Goal: Information Seeking & Learning: Check status

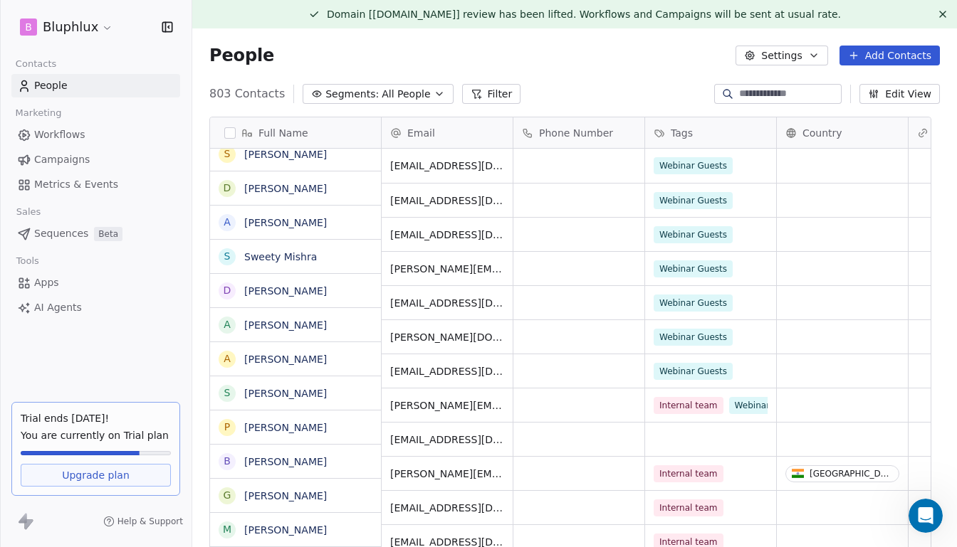
scroll to position [473, 747]
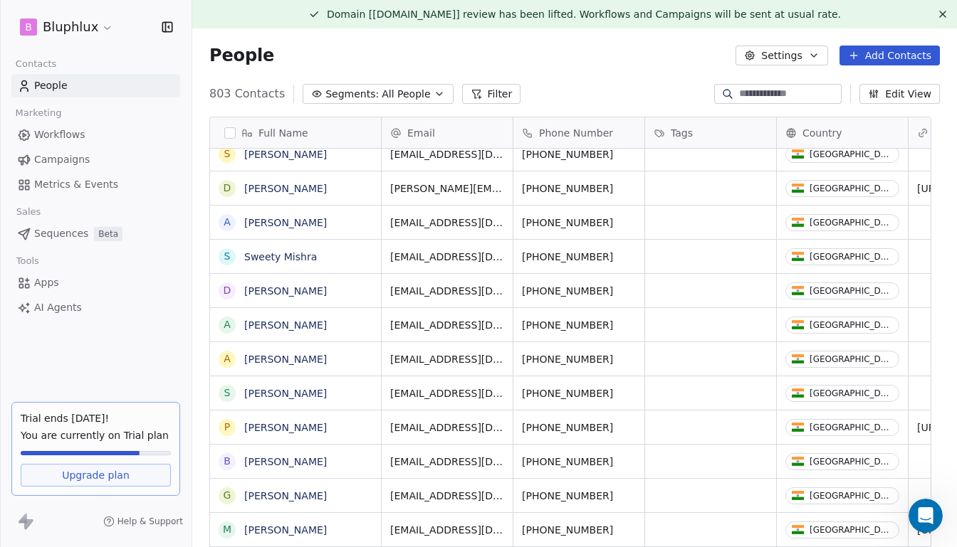
click at [61, 239] on span "Sequences" at bounding box center [61, 233] width 54 height 15
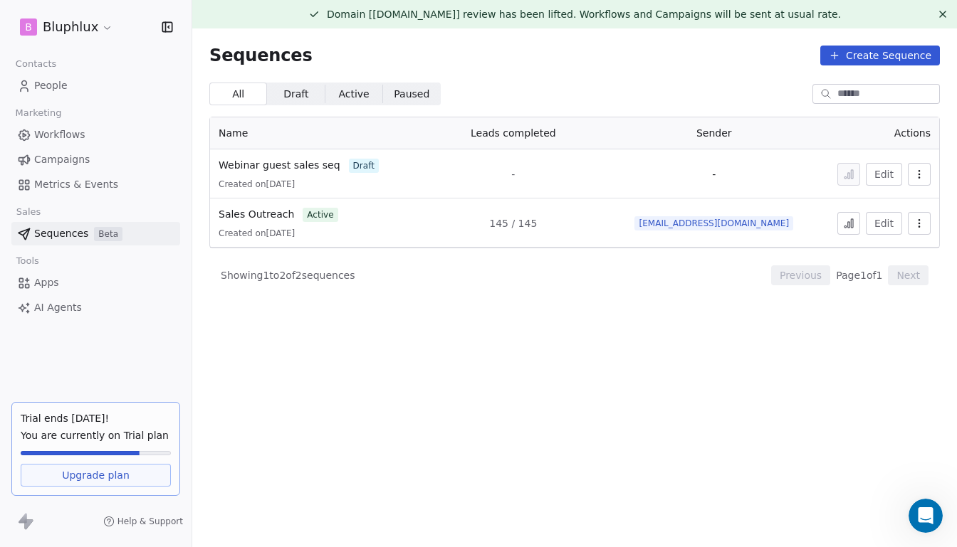
click at [844, 221] on icon at bounding box center [848, 223] width 11 height 11
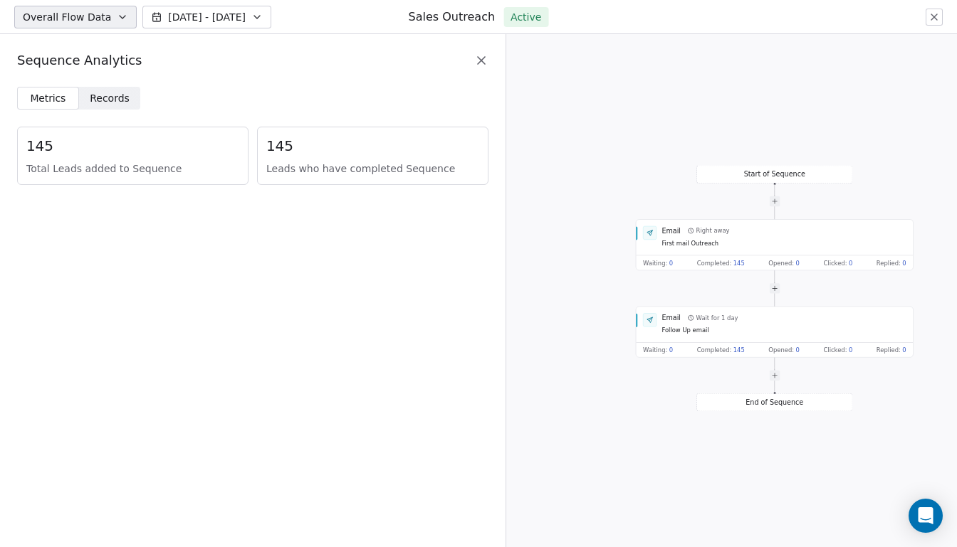
click at [485, 63] on icon at bounding box center [481, 60] width 14 height 14
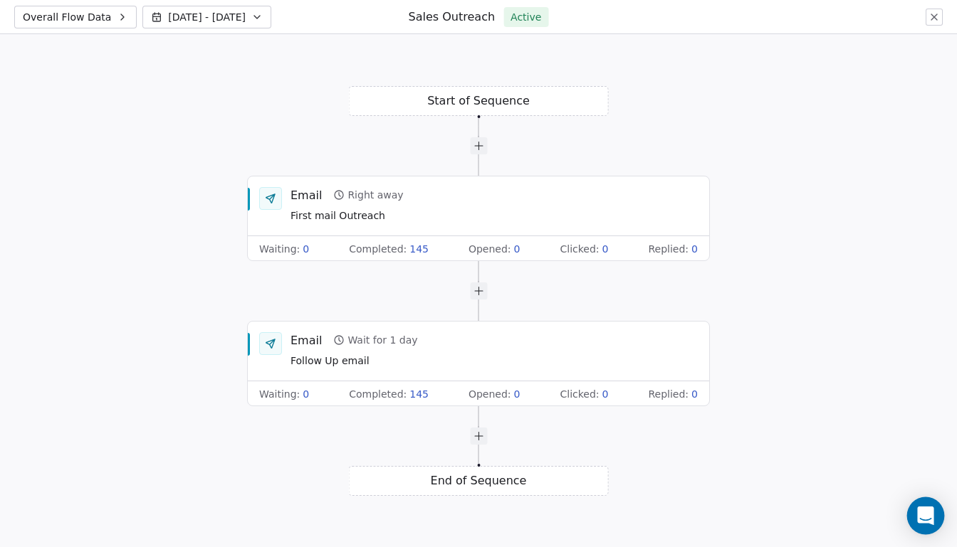
click at [925, 524] on div "Open Intercom Messenger" at bounding box center [926, 517] width 38 height 38
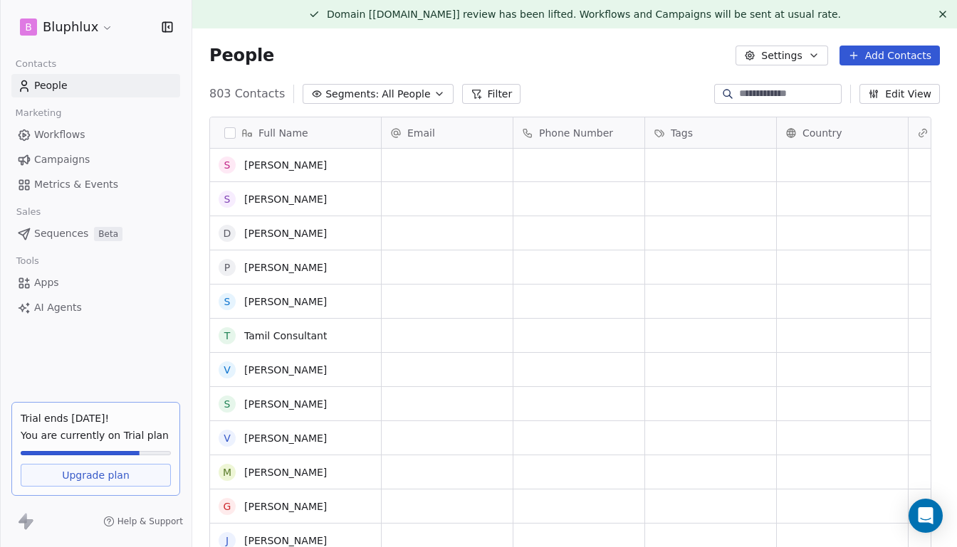
scroll to position [2530, 0]
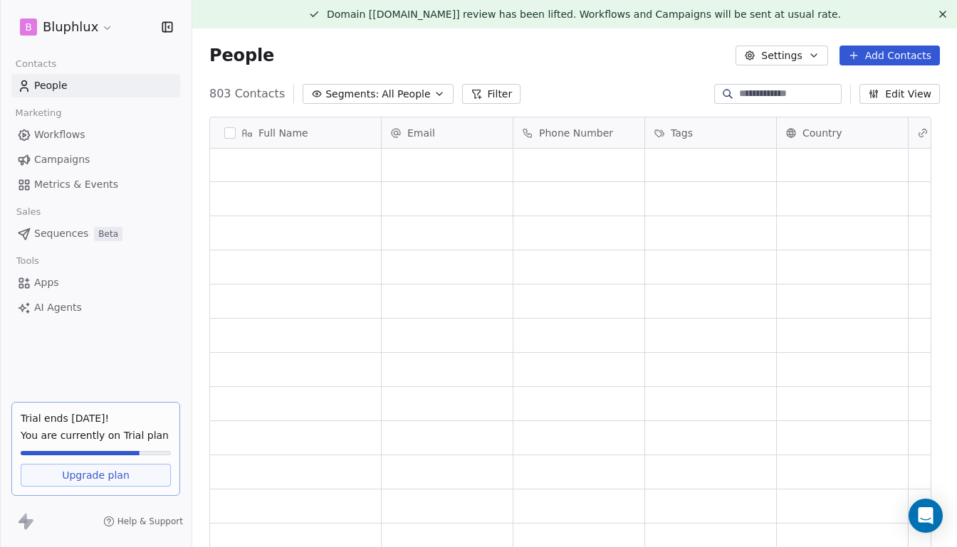
click at [401, 100] on span "All People" at bounding box center [406, 94] width 48 height 15
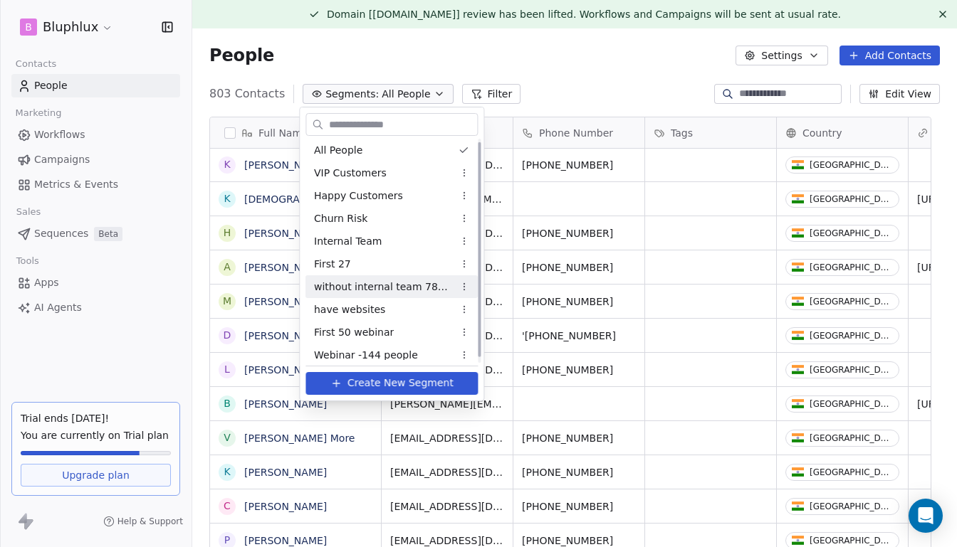
scroll to position [9, 0]
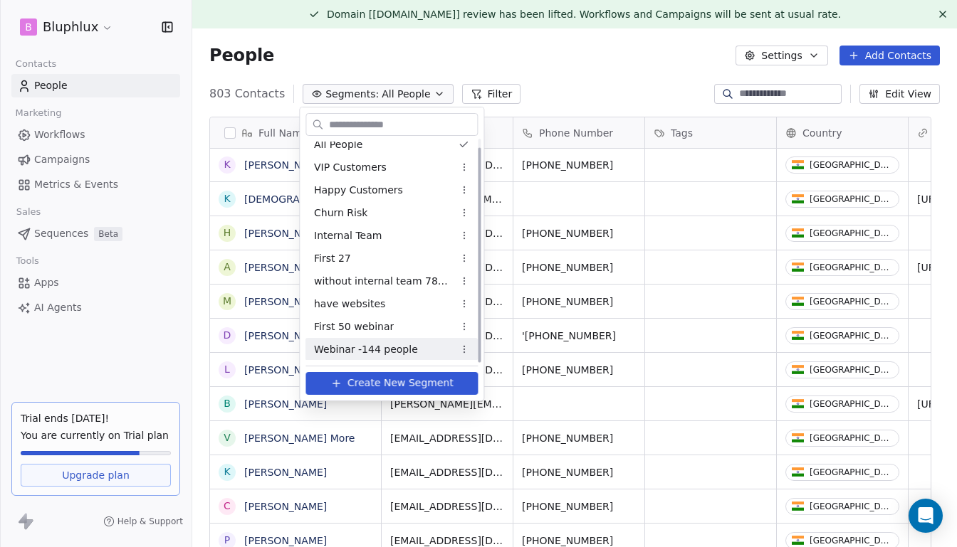
click at [376, 353] on span "Webinar -144 people" at bounding box center [366, 349] width 104 height 15
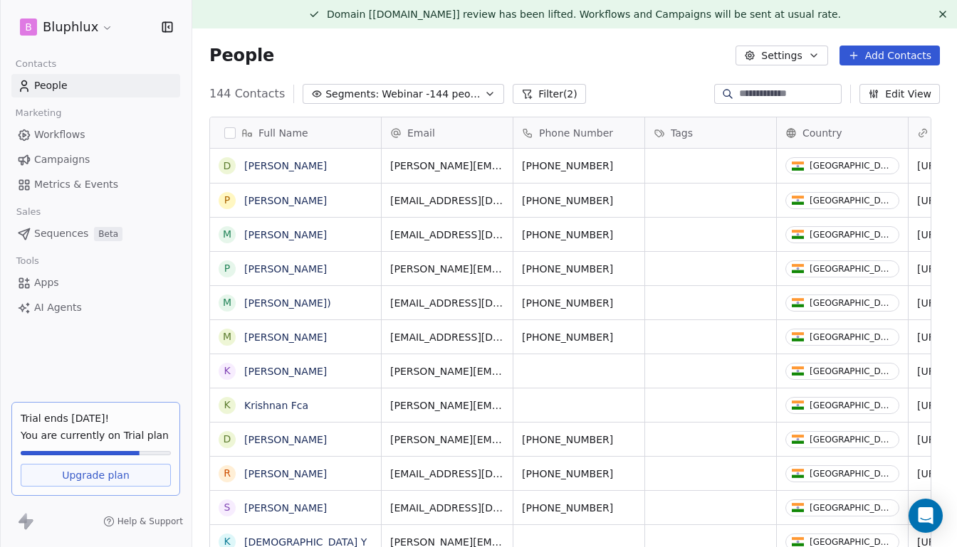
scroll to position [473, 747]
click at [278, 161] on link "David Masi" at bounding box center [285, 165] width 83 height 11
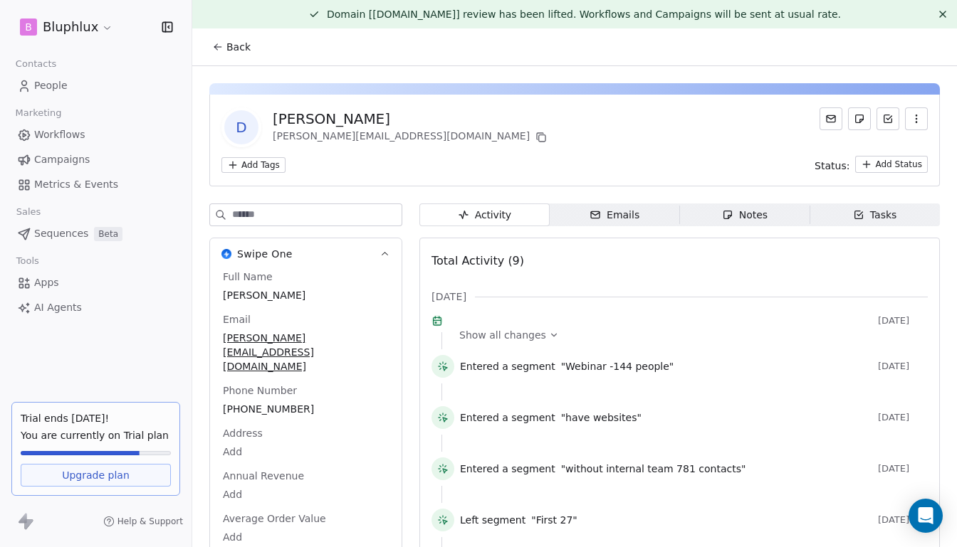
click at [618, 214] on div "Emails" at bounding box center [614, 215] width 50 height 15
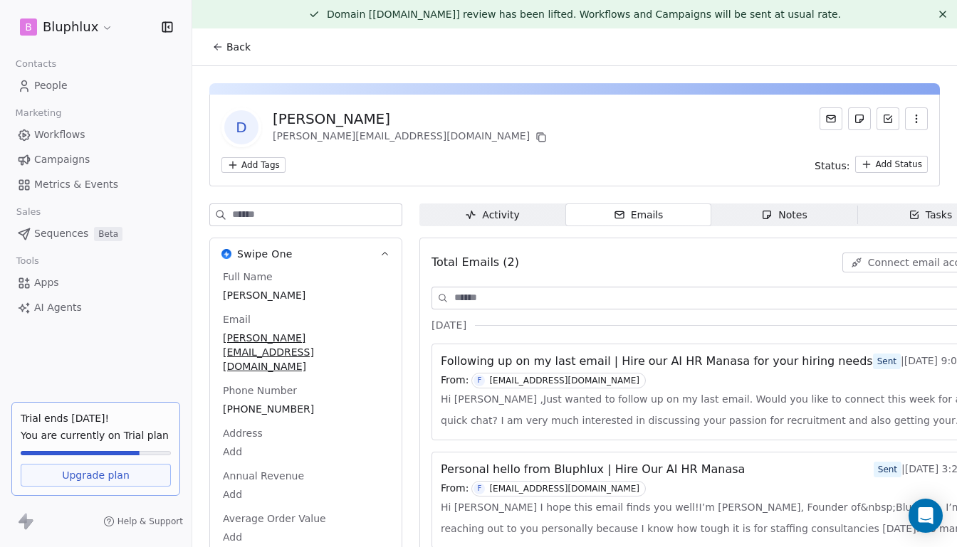
scroll to position [53, 0]
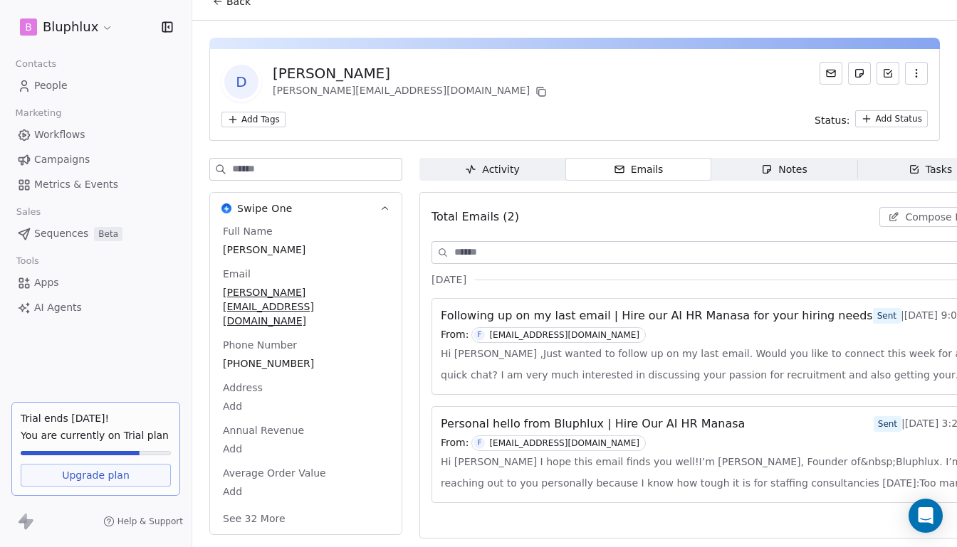
click at [619, 314] on span "Following up on my last email | Hire our AI HR Manasa for your hiring needs" at bounding box center [657, 316] width 432 height 17
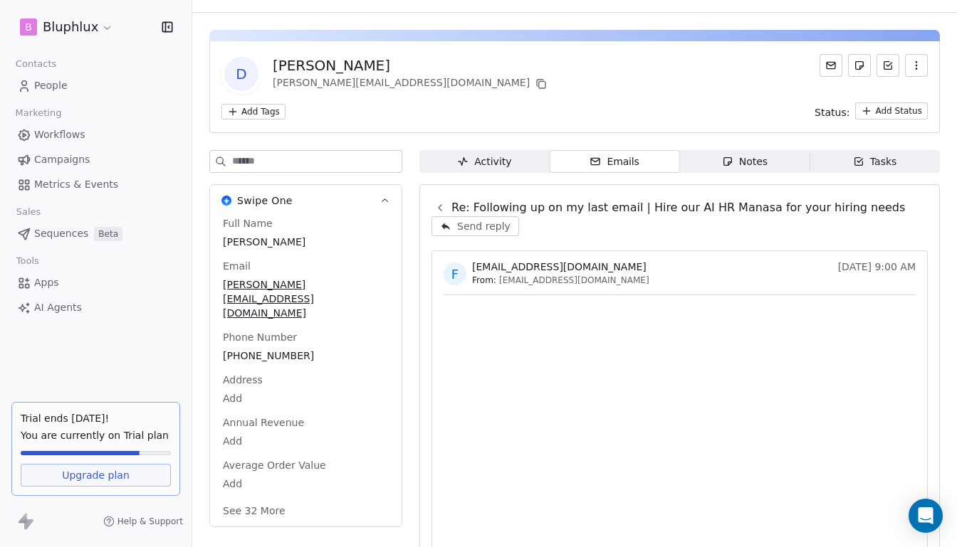
scroll to position [84, 0]
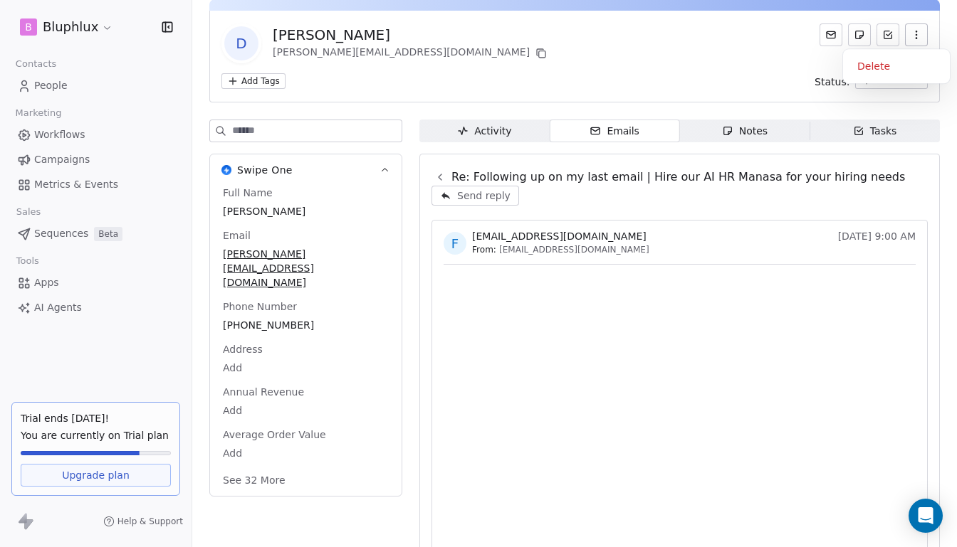
click at [915, 39] on button "button" at bounding box center [916, 34] width 23 height 23
click at [576, 58] on div "D David Masi david@nextasearch.com" at bounding box center [574, 43] width 706 height 40
click at [437, 172] on icon at bounding box center [439, 177] width 11 height 11
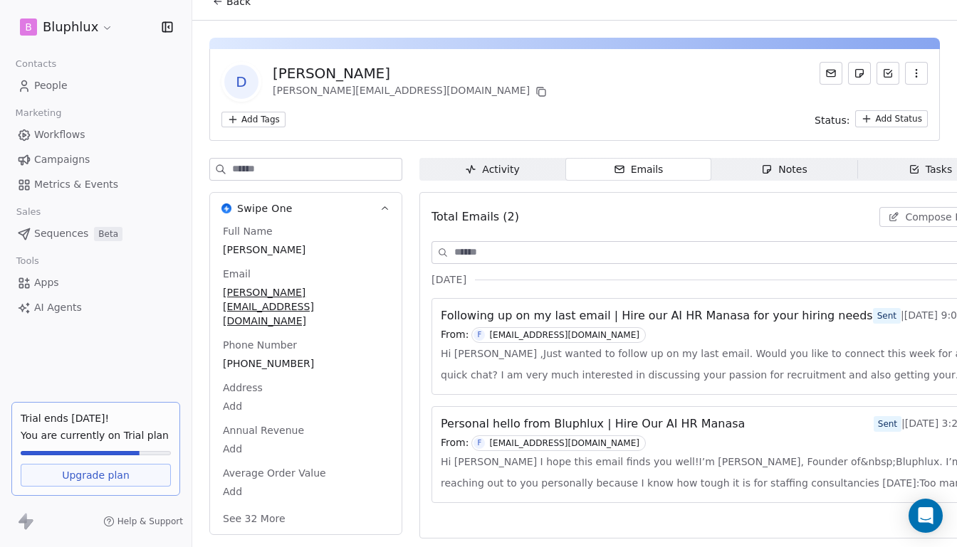
scroll to position [53, 0]
click at [533, 161] on span "Activity Activity" at bounding box center [492, 169] width 146 height 23
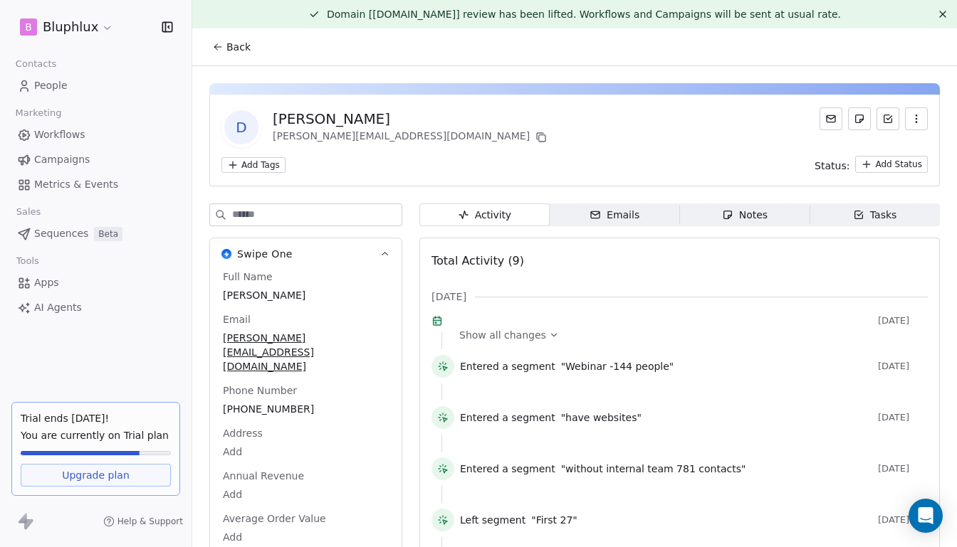
click at [607, 214] on div "Emails" at bounding box center [614, 215] width 50 height 15
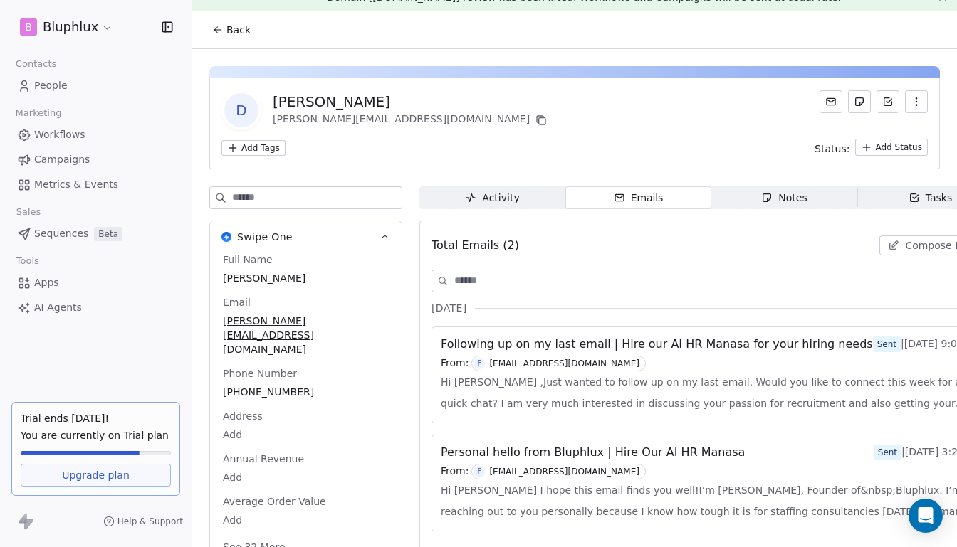
scroll to position [53, 0]
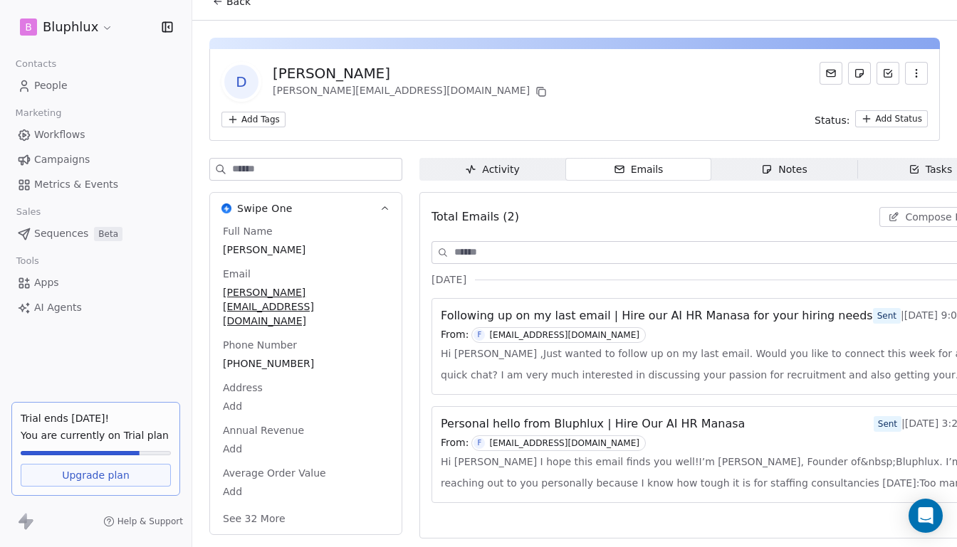
click at [667, 407] on div "Personal hello from Bluphlux | Hire Our AI HR Manasa Sent | Sep 24th, 3:26 PM F…" at bounding box center [711, 454] width 558 height 95
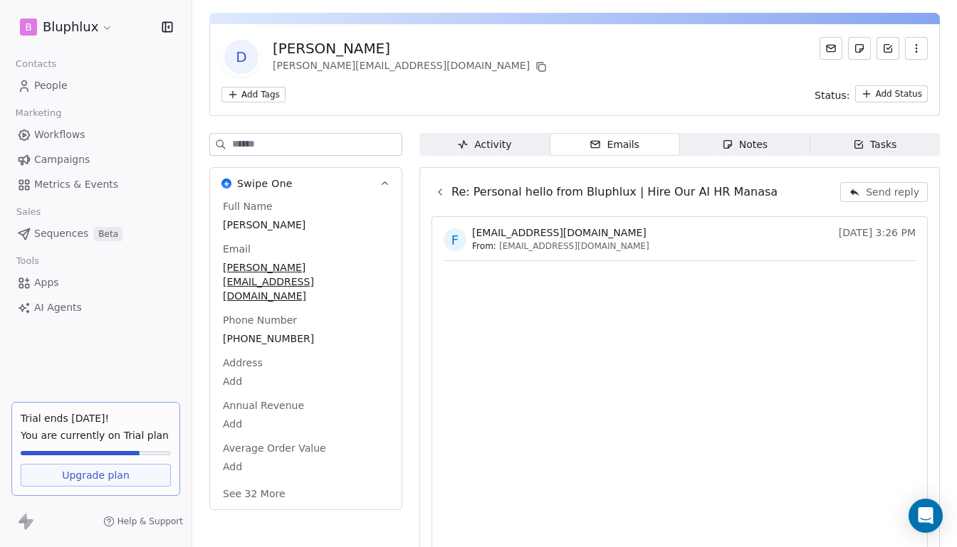
scroll to position [68, 0]
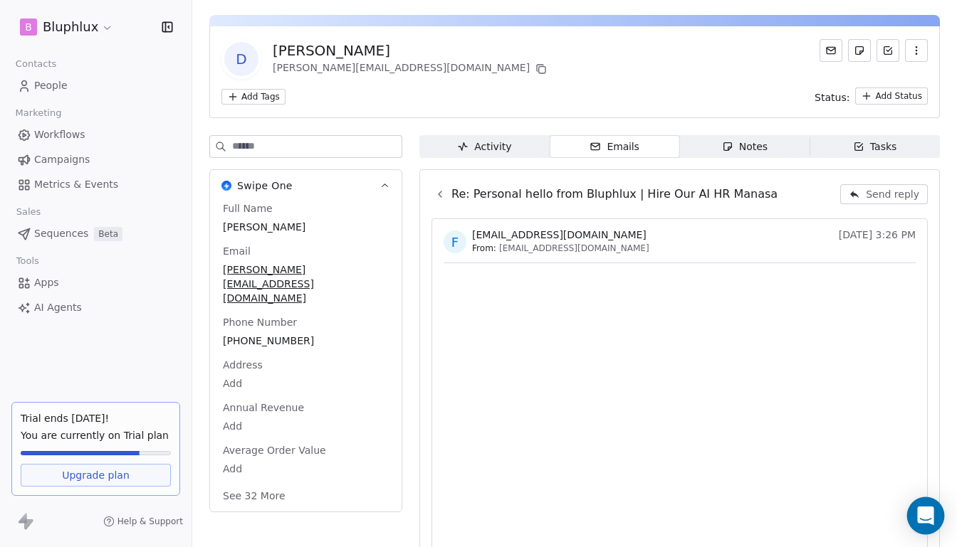
click at [924, 516] on icon "Open Intercom Messenger" at bounding box center [925, 516] width 16 height 19
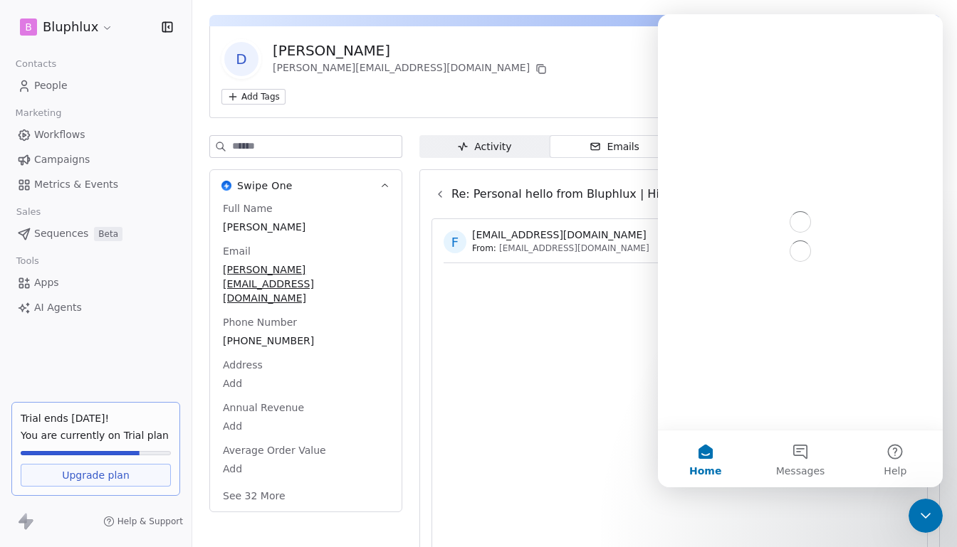
scroll to position [0, 0]
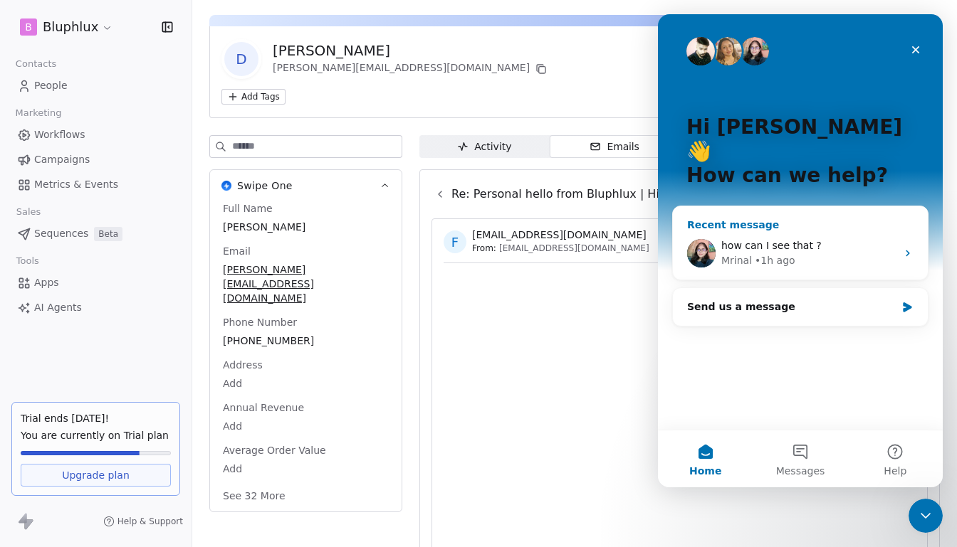
click at [805, 238] on div "how can I see that ?" at bounding box center [808, 245] width 175 height 15
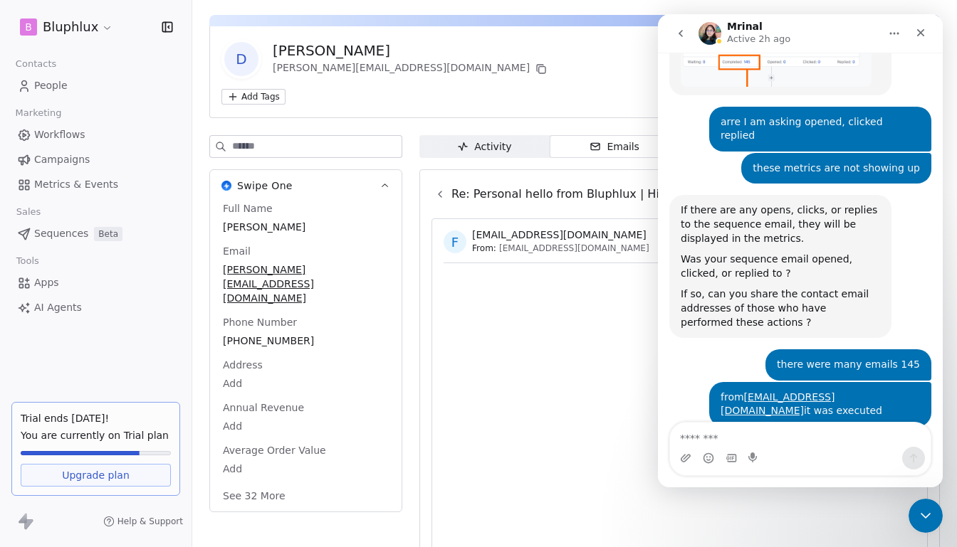
scroll to position [4045, 0]
click at [537, 68] on icon at bounding box center [540, 68] width 6 height 6
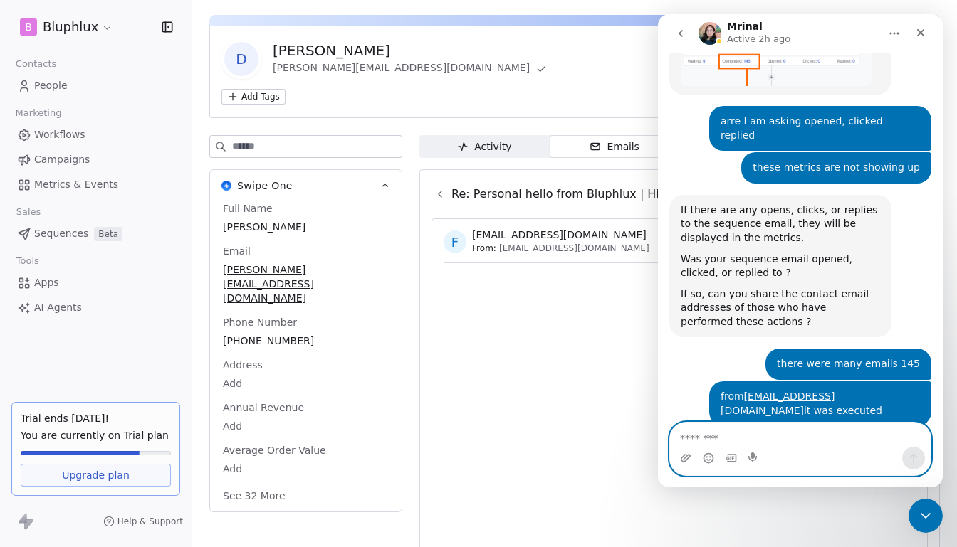
click at [733, 435] on textarea "Message…" at bounding box center [800, 435] width 261 height 24
type textarea "**********"
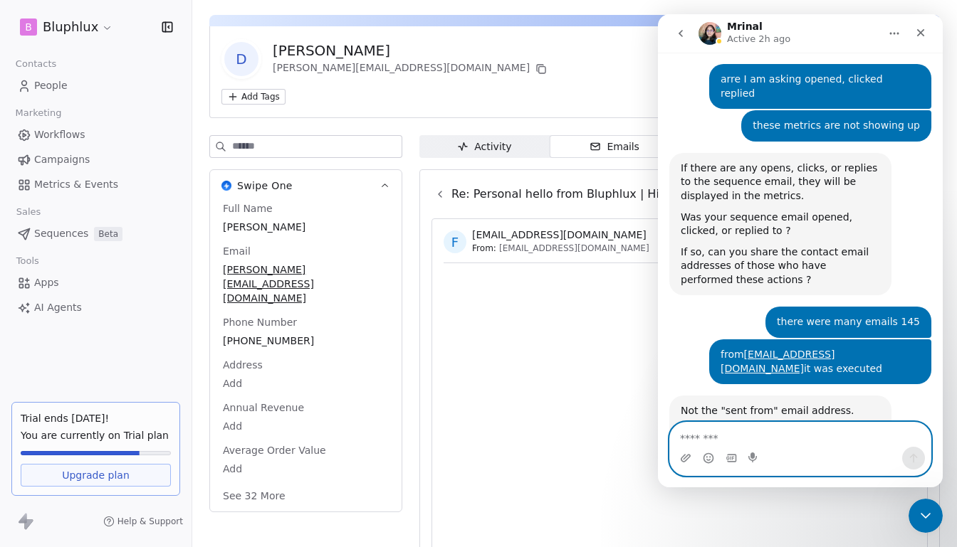
paste textarea "**********"
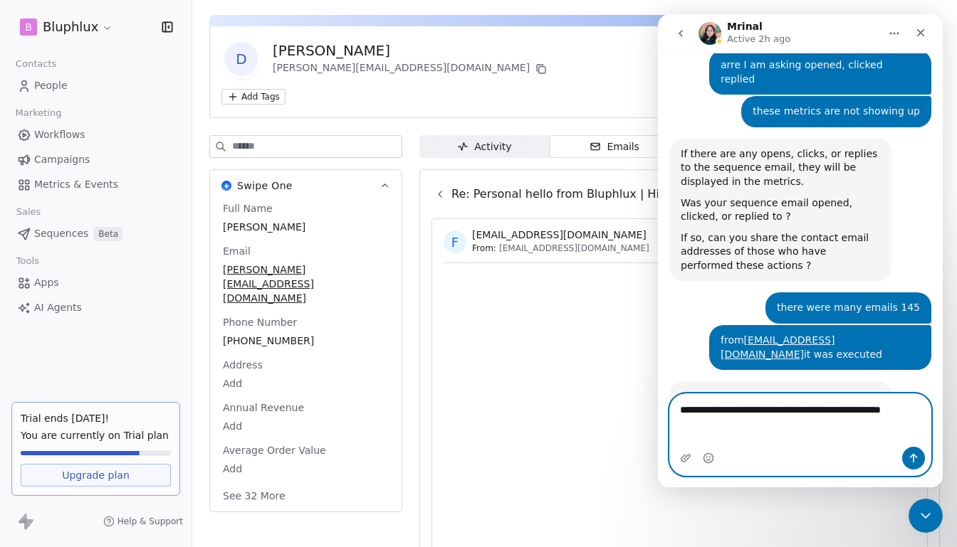
type textarea "**********"
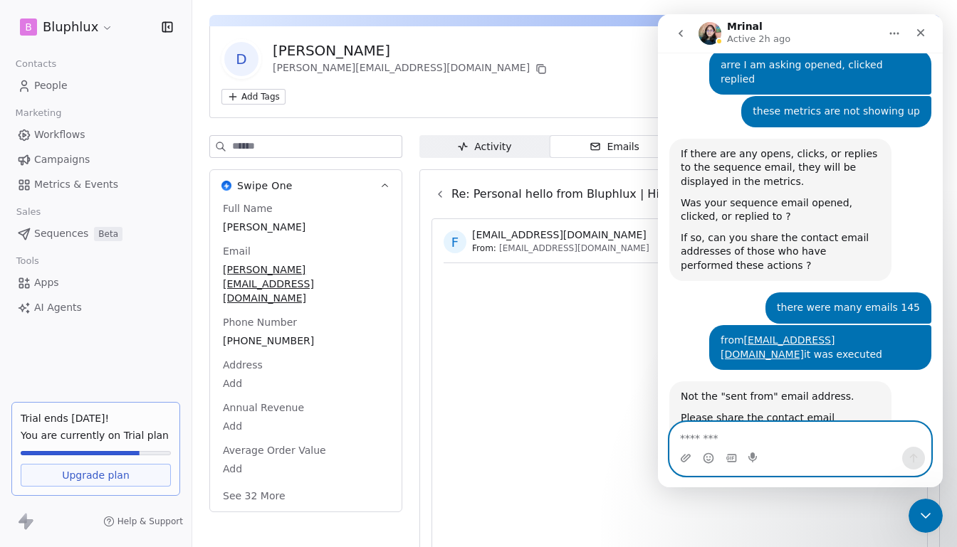
scroll to position [4134, 0]
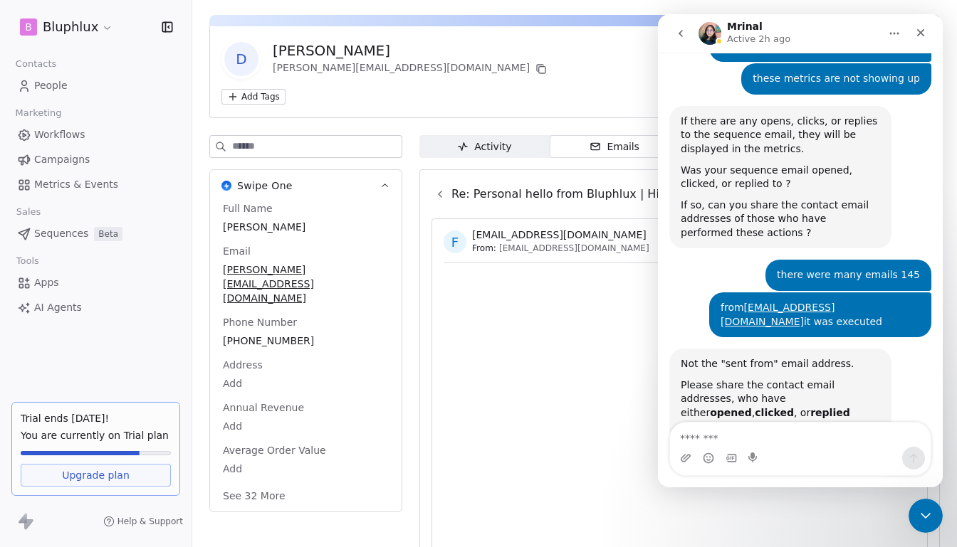
click at [687, 33] on button "go back" at bounding box center [680, 33] width 27 height 27
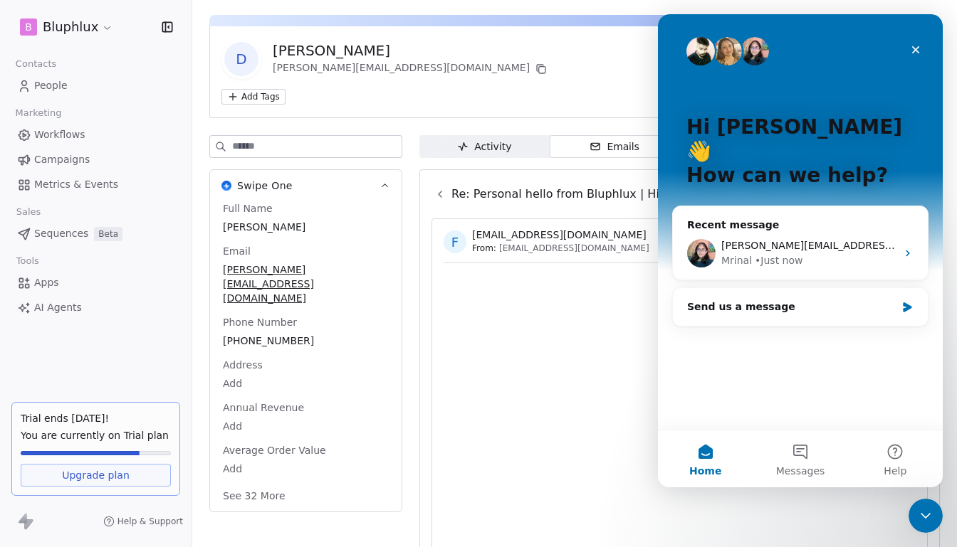
scroll to position [0, 0]
click at [916, 51] on icon "Close" at bounding box center [916, 50] width 8 height 8
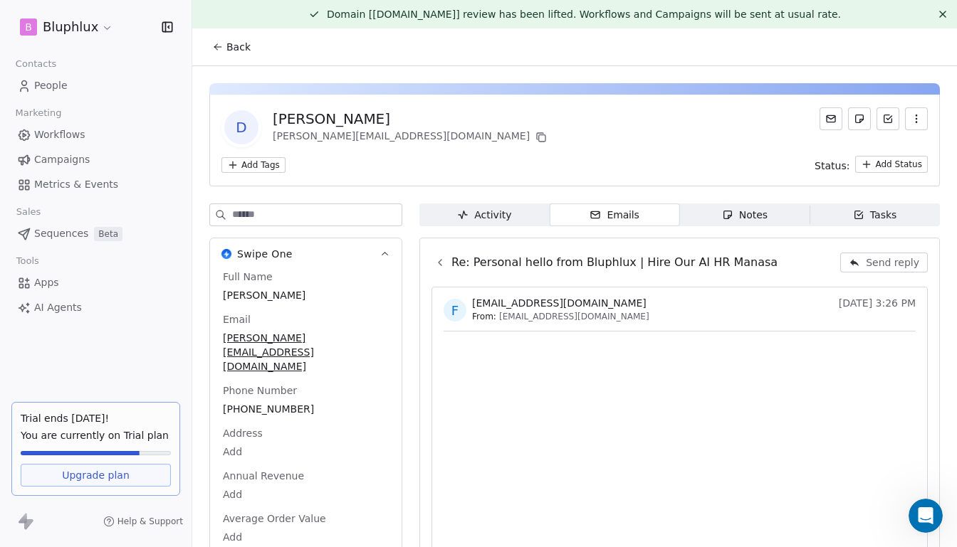
click at [220, 43] on icon at bounding box center [217, 46] width 11 height 11
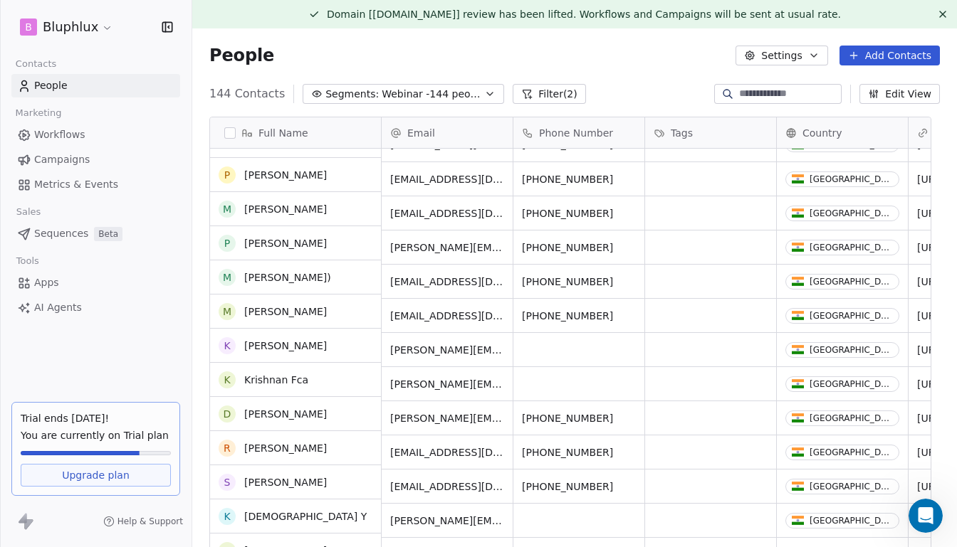
scroll to position [26, 0]
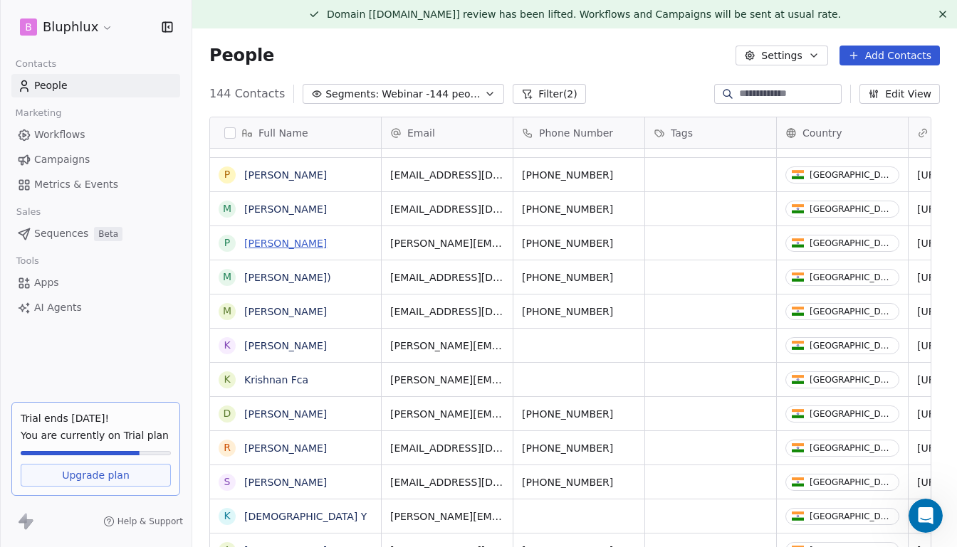
click at [274, 241] on link "Purav Makwana" at bounding box center [285, 243] width 83 height 11
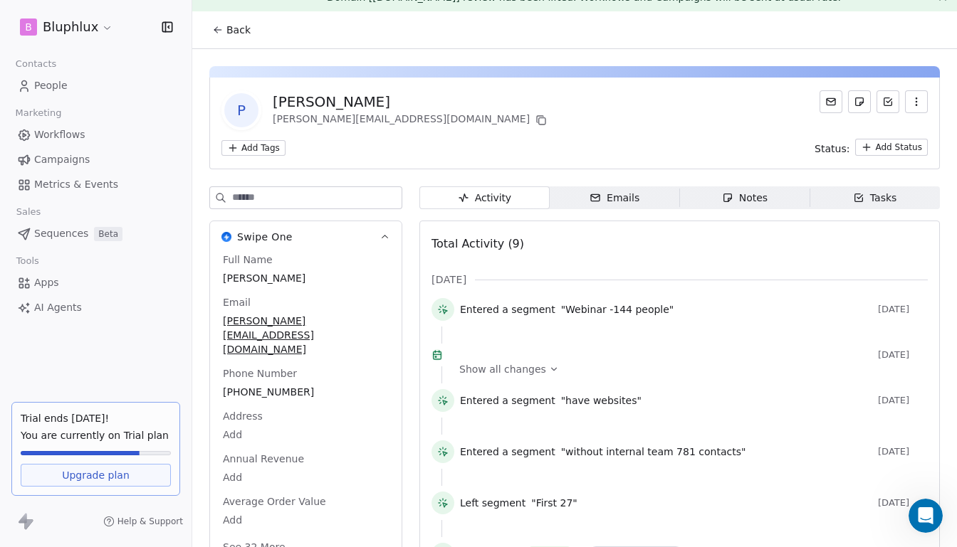
scroll to position [17, 0]
click at [641, 196] on span "Emails Emails" at bounding box center [615, 198] width 130 height 23
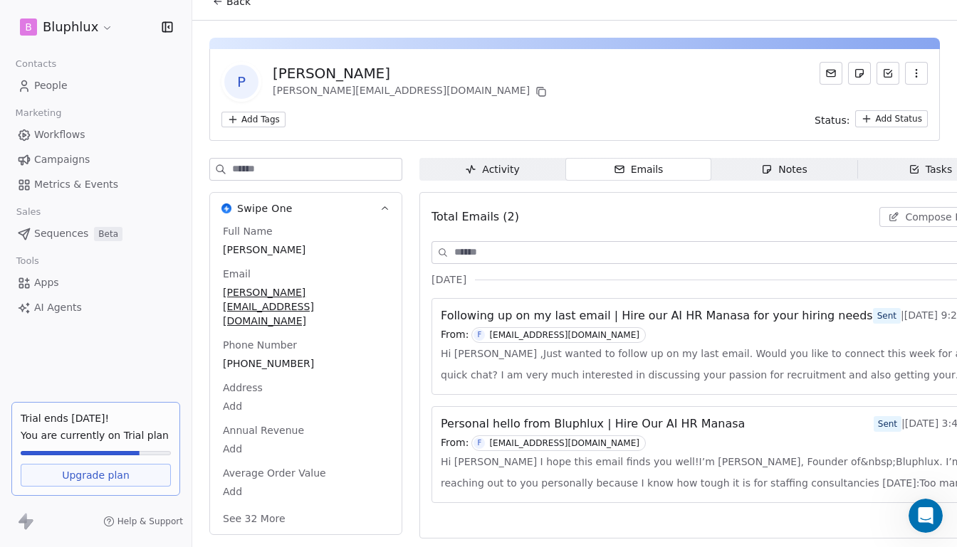
scroll to position [53, 0]
drag, startPoint x: 320, startPoint y: 328, endPoint x: 252, endPoint y: 328, distance: 67.6
click at [252, 357] on span "+919377733304" at bounding box center [306, 364] width 164 height 14
click at [331, 363] on body "B Bluphlux Contacts People Marketing Workflows Campaigns Metrics & Events Sales…" at bounding box center [478, 273] width 957 height 547
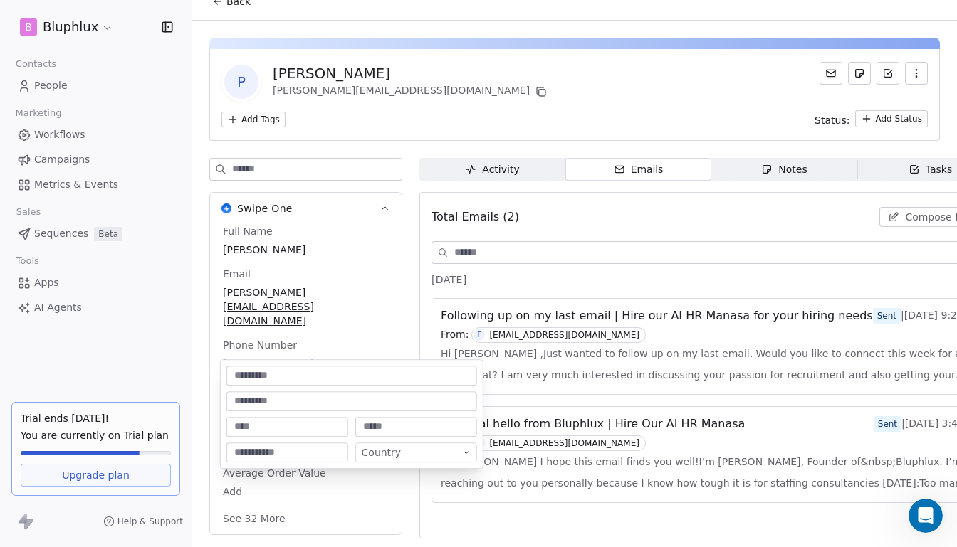
click at [577, 379] on html "B Bluphlux Contacts People Marketing Workflows Campaigns Metrics & Events Sales…" at bounding box center [478, 273] width 957 height 547
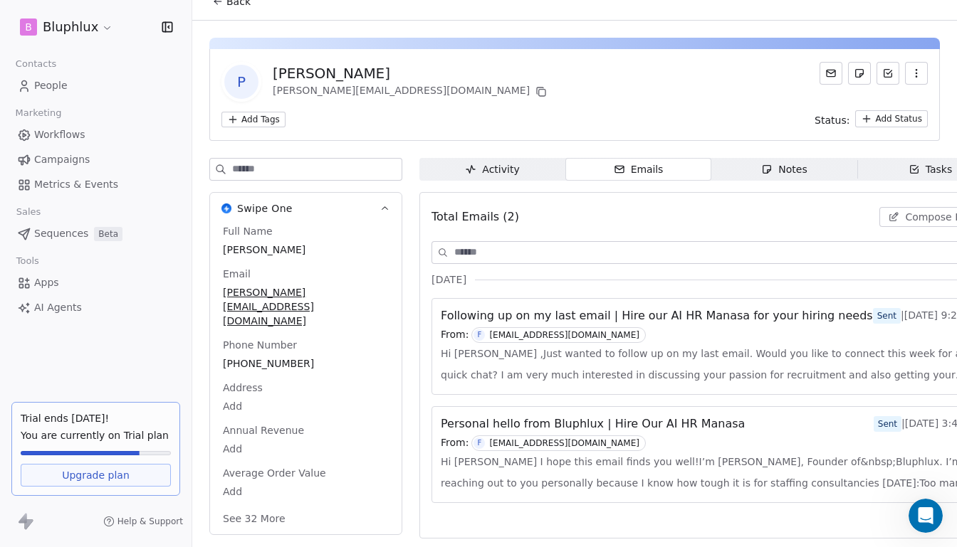
scroll to position [53, 27]
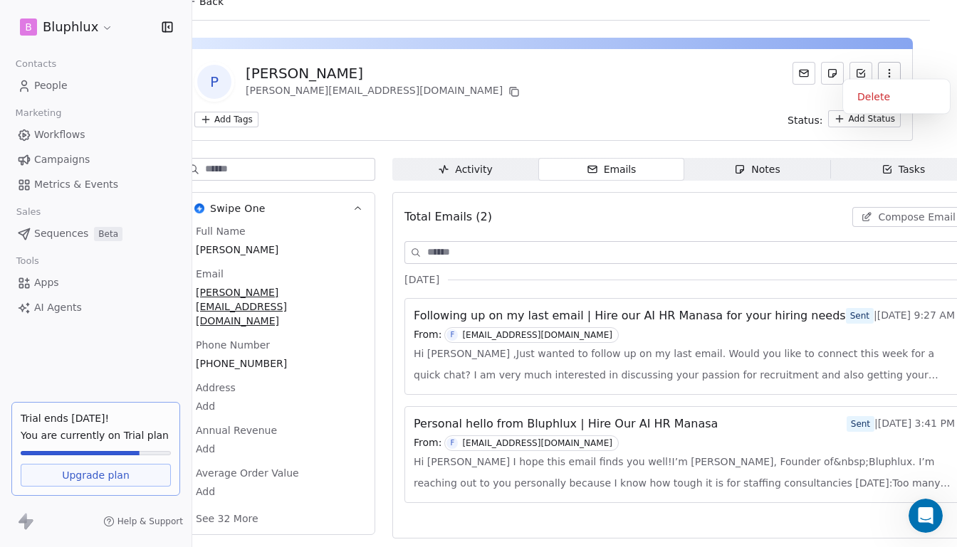
click at [878, 62] on button "button" at bounding box center [889, 73] width 23 height 23
click at [651, 79] on div "P Purav Makwana purav@recrutoalliance.com" at bounding box center [547, 82] width 706 height 40
click at [920, 518] on icon "Open Intercom Messenger" at bounding box center [923, 514] width 23 height 23
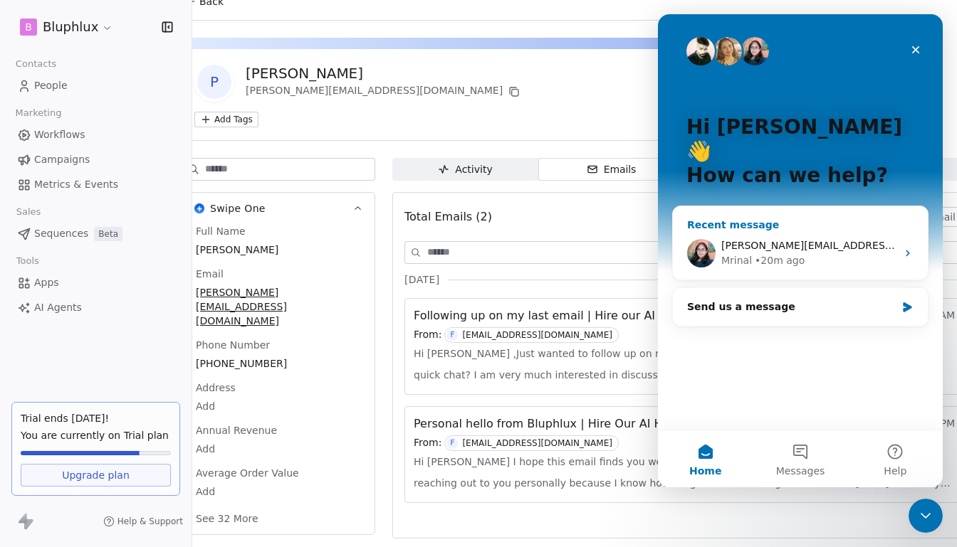
click at [807, 253] on div "Mrinal • 20m ago" at bounding box center [808, 260] width 175 height 15
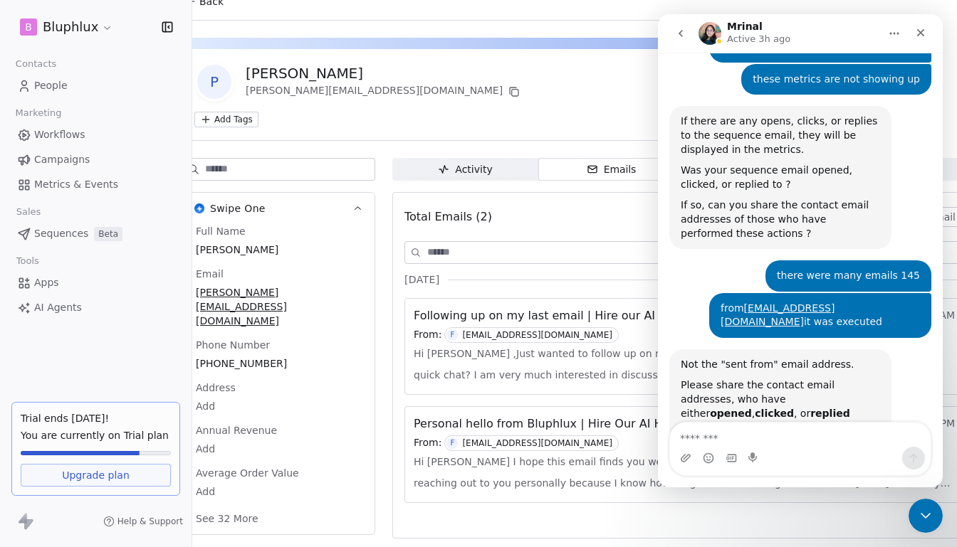
scroll to position [4134, 0]
click at [680, 31] on icon "go back" at bounding box center [680, 33] width 11 height 11
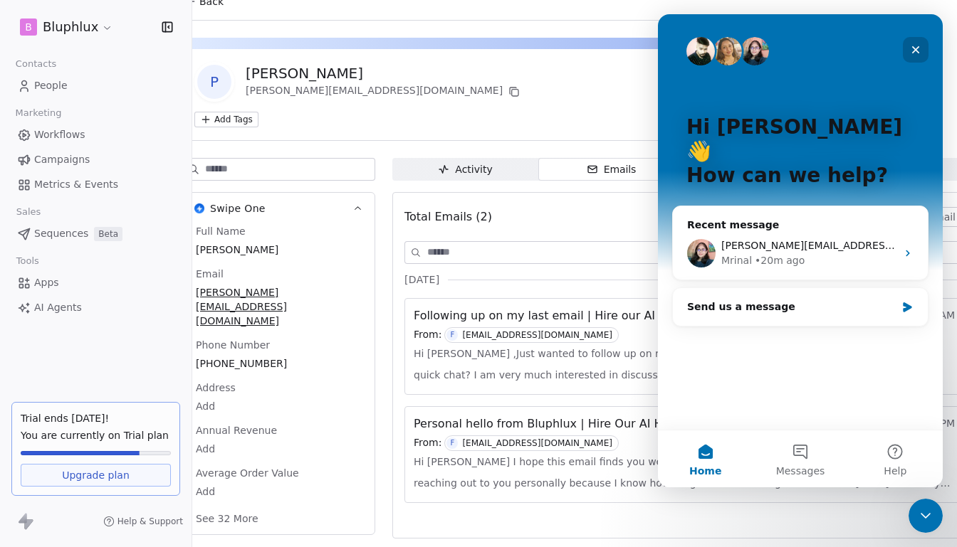
click at [925, 50] on div "Close" at bounding box center [916, 50] width 26 height 26
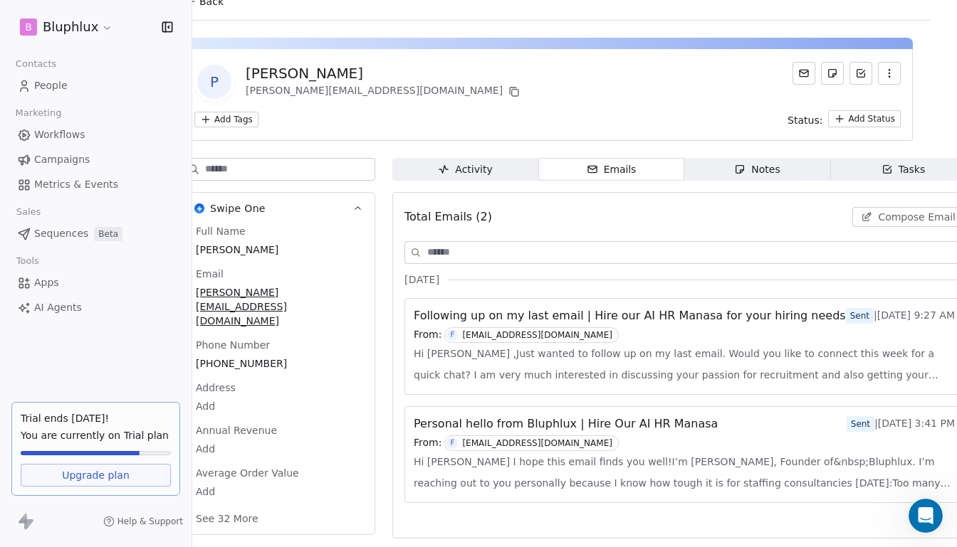
click at [68, 235] on span "Sequences" at bounding box center [61, 233] width 54 height 15
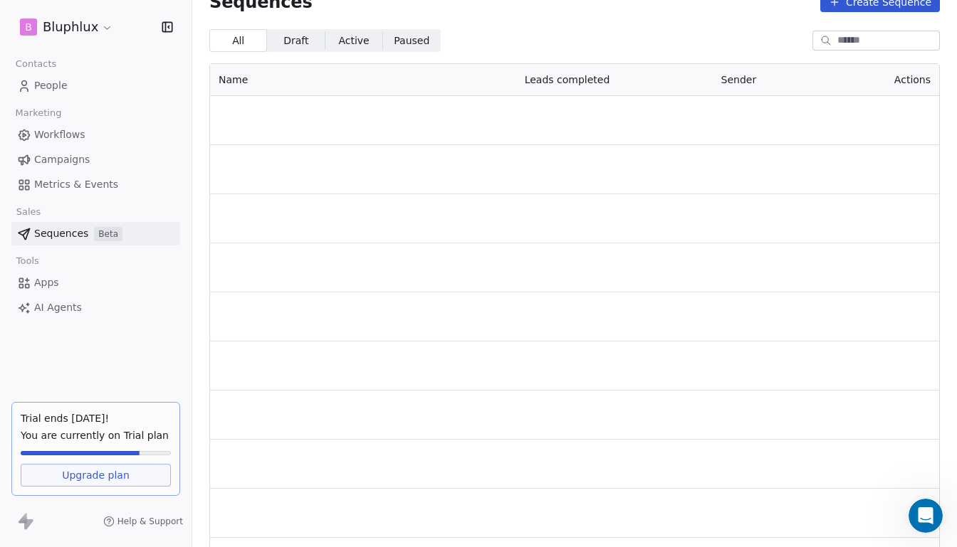
scroll to position [28, 0]
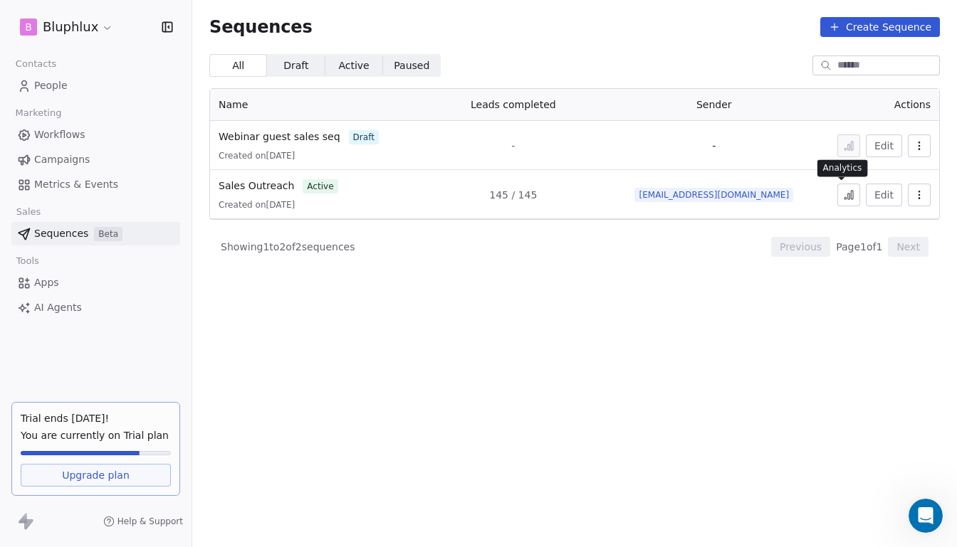
click at [837, 203] on button at bounding box center [848, 195] width 23 height 23
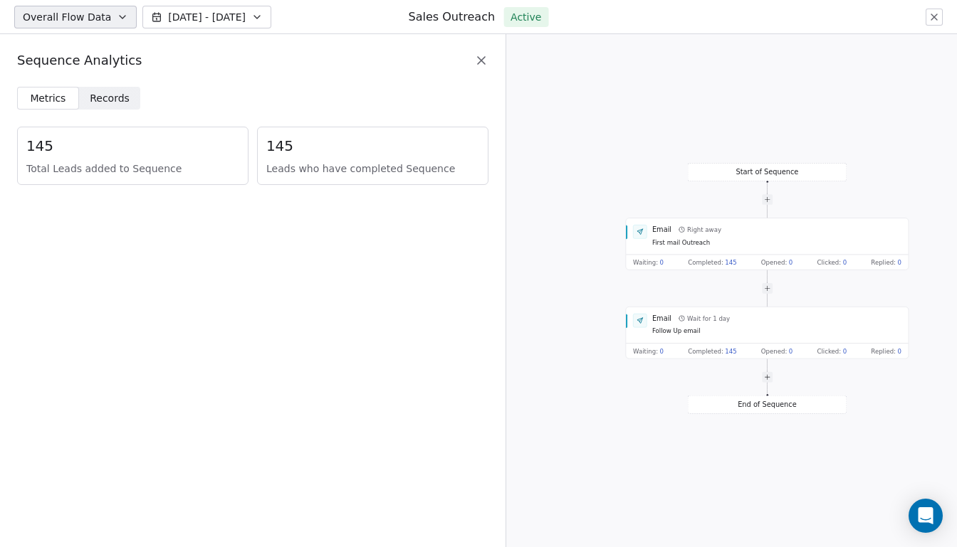
click at [109, 92] on span "Records" at bounding box center [110, 98] width 40 height 15
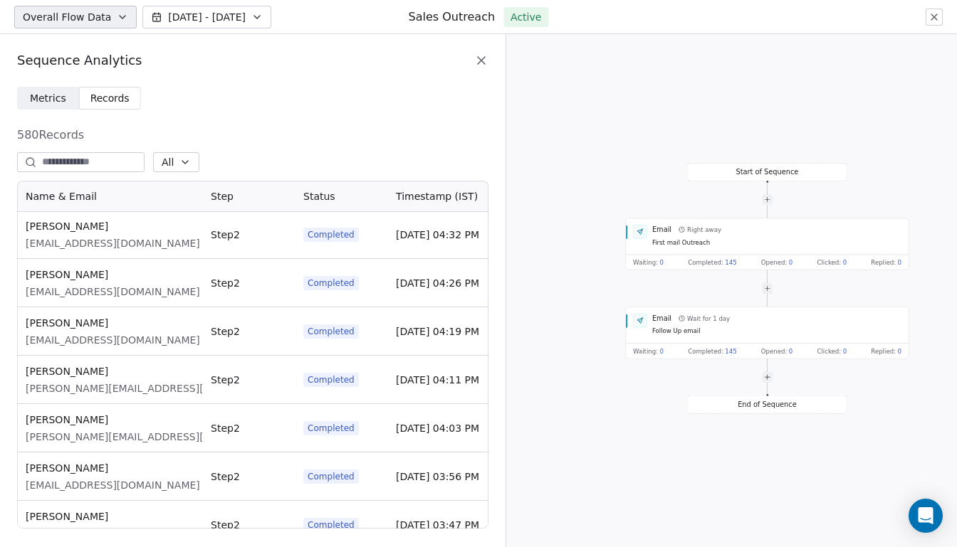
scroll to position [8233, 0]
click at [38, 102] on span "Metrics" at bounding box center [48, 98] width 36 height 15
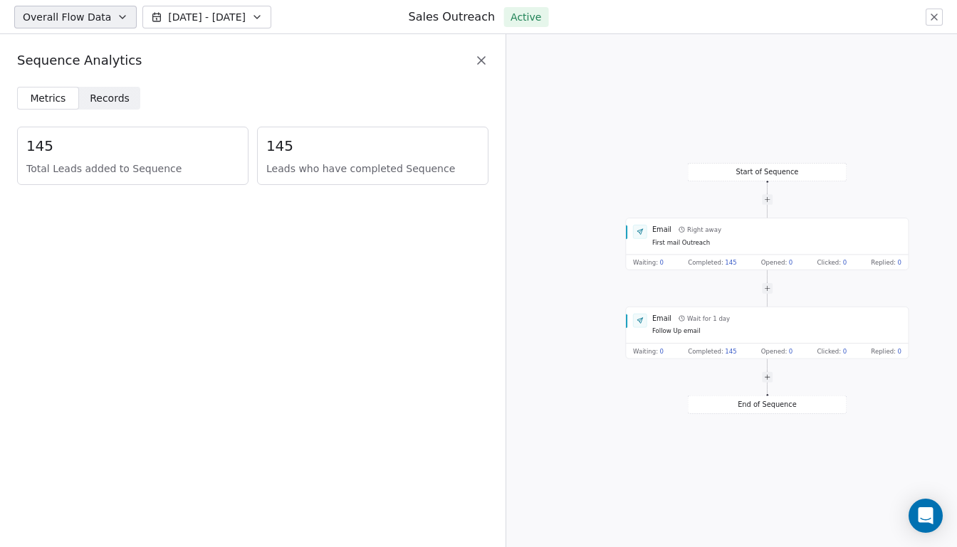
click at [63, 20] on span "Overall Flow Data" at bounding box center [67, 17] width 88 height 14
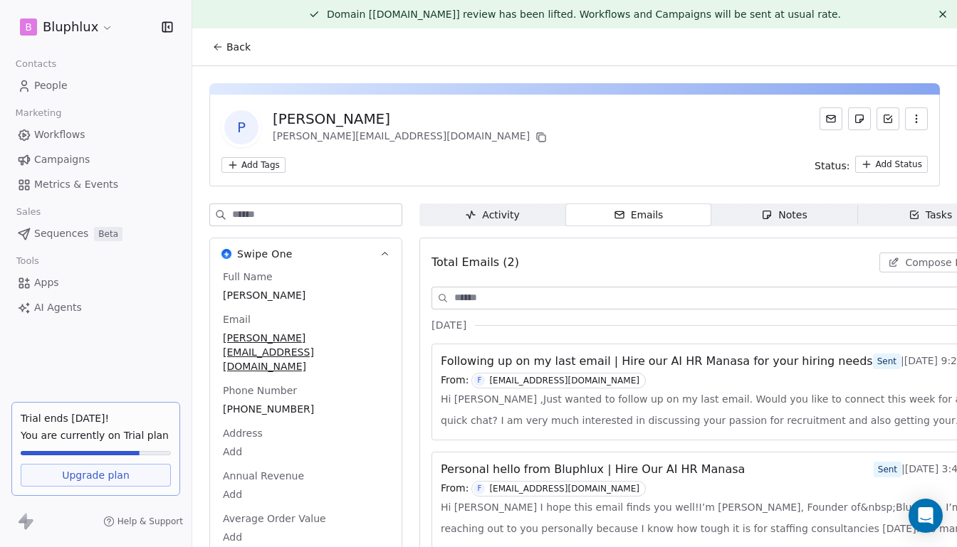
click at [63, 93] on span "People" at bounding box center [50, 85] width 33 height 15
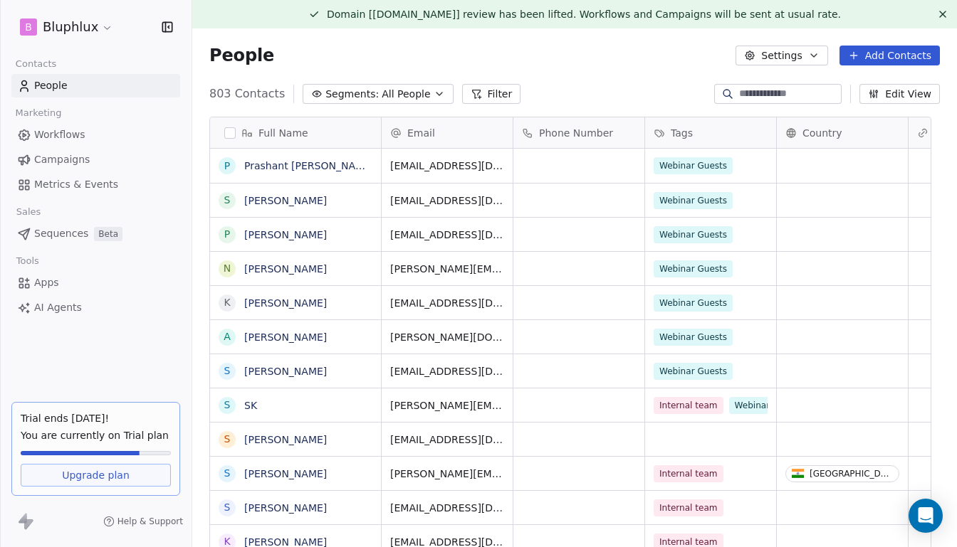
click at [68, 230] on span "Sequences" at bounding box center [61, 233] width 54 height 15
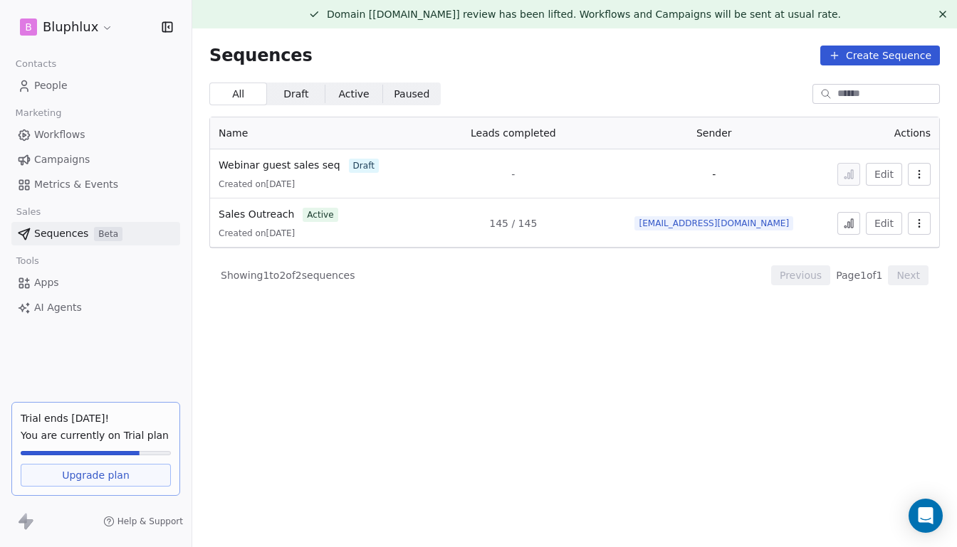
click at [75, 154] on span "Campaigns" at bounding box center [62, 159] width 56 height 15
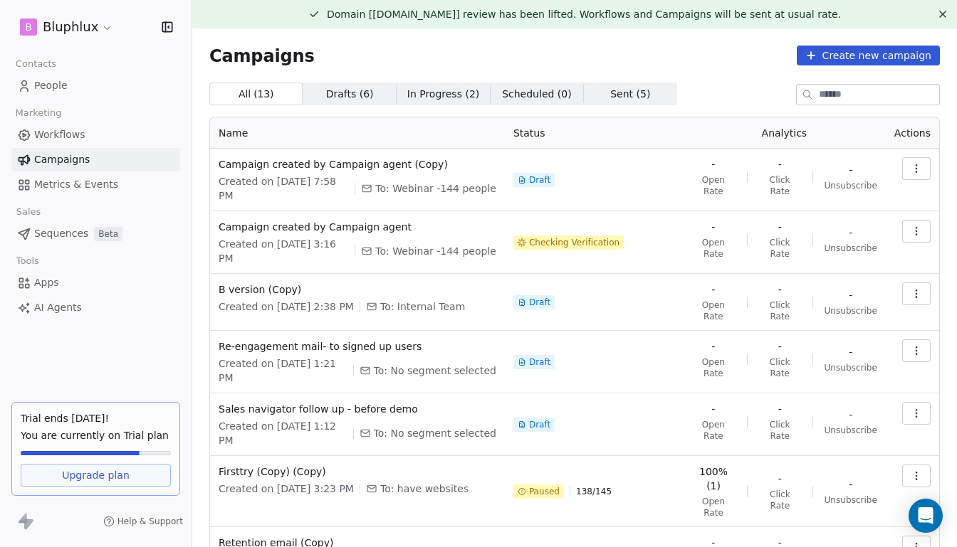
click at [915, 235] on icon "button" at bounding box center [915, 234] width 1 height 1
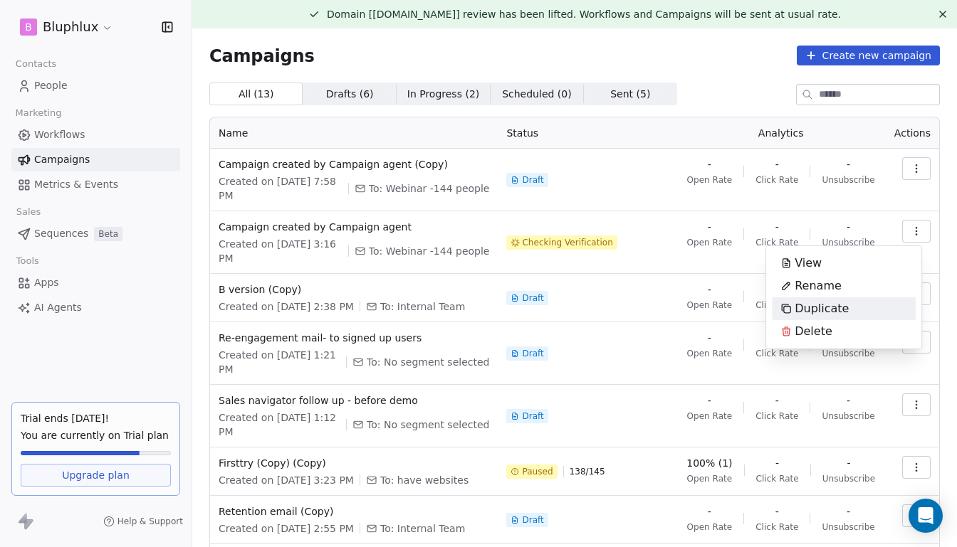
click at [412, 233] on html "B Bluphlux Contacts People Marketing Workflows Campaigns Metrics & Events Sales…" at bounding box center [478, 273] width 957 height 547
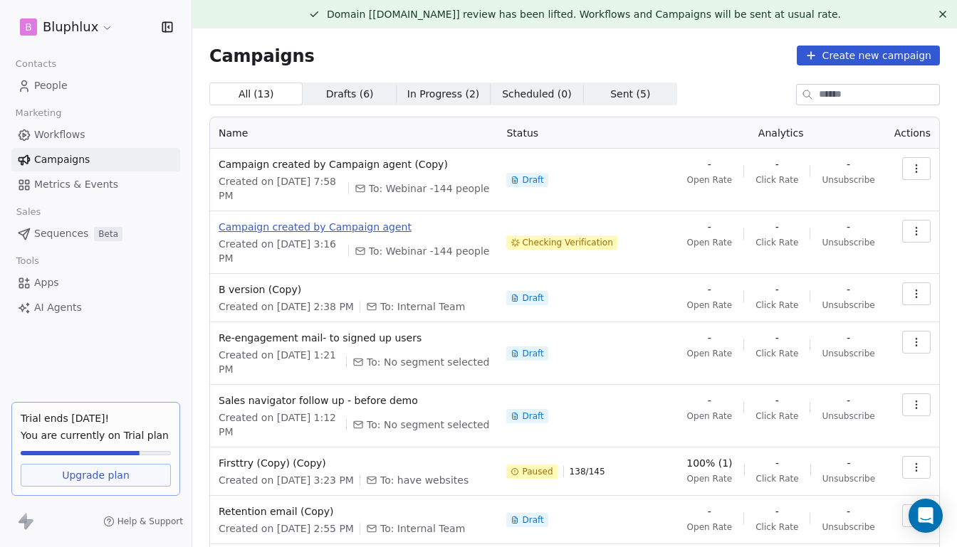
click at [366, 228] on span "Campaign created by Campaign agent" at bounding box center [354, 227] width 271 height 14
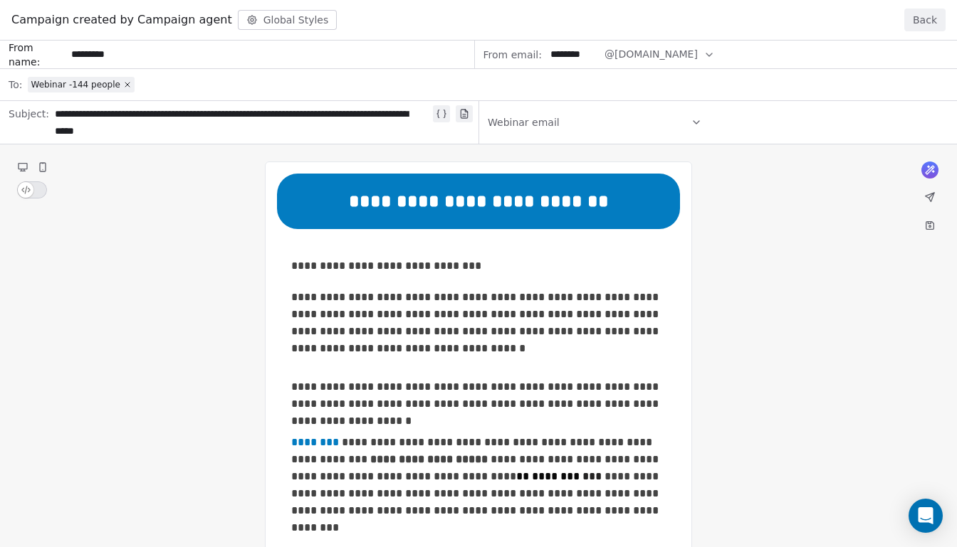
click at [909, 25] on button "Back" at bounding box center [924, 20] width 41 height 23
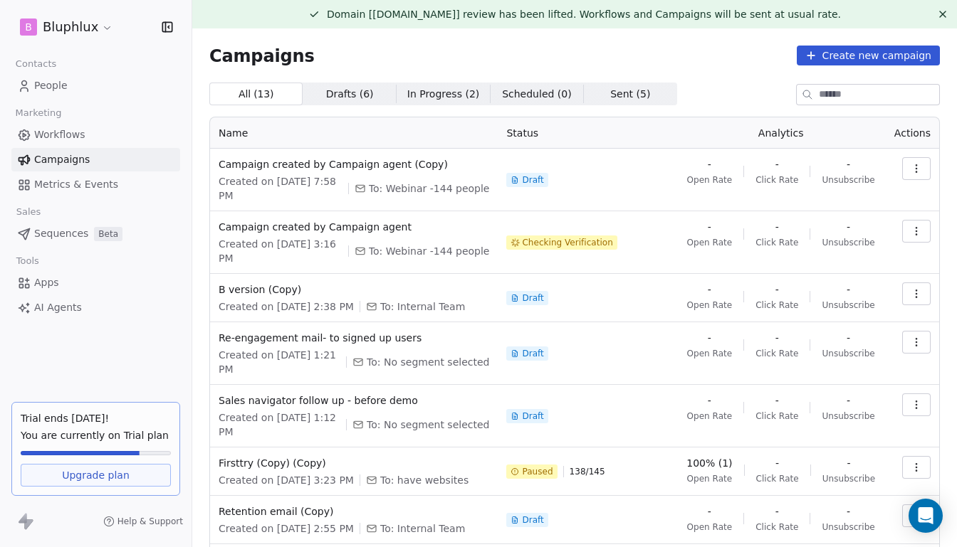
click at [904, 225] on button "button" at bounding box center [916, 231] width 28 height 23
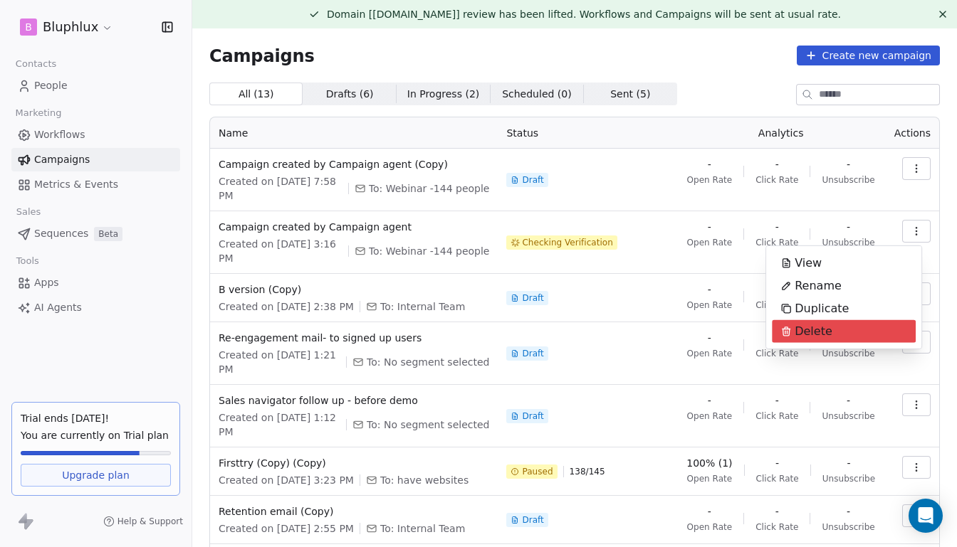
click at [878, 327] on div "Delete" at bounding box center [844, 331] width 144 height 23
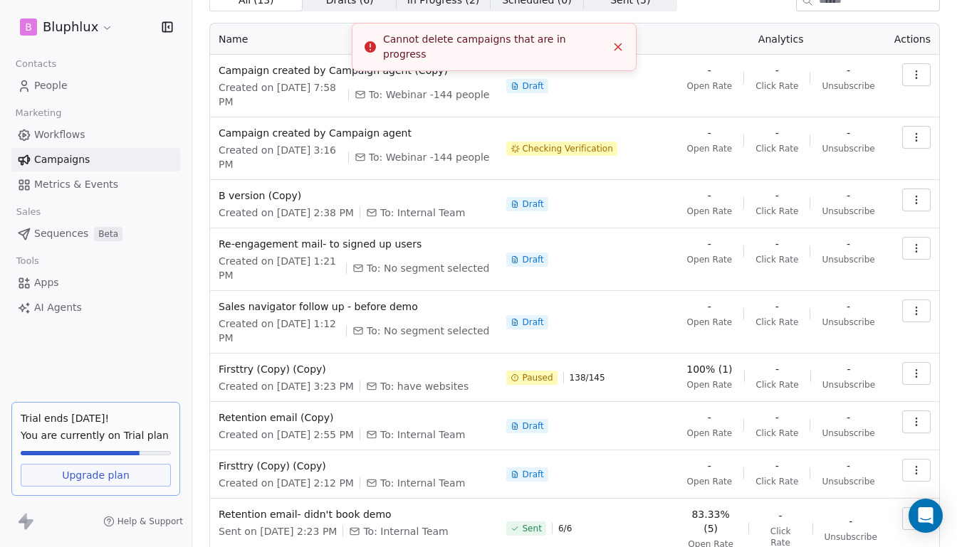
scroll to position [225, 0]
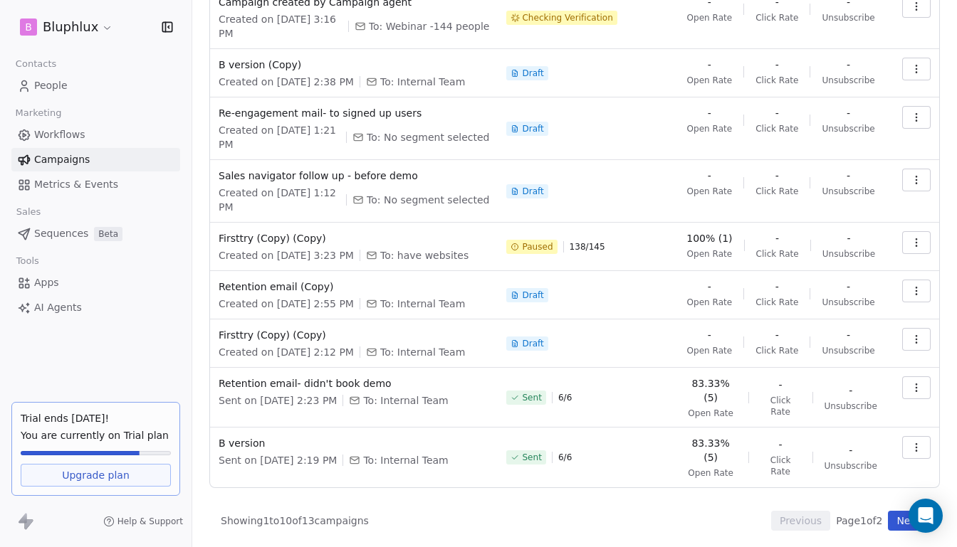
click at [51, 236] on span "Sequences" at bounding box center [61, 233] width 54 height 15
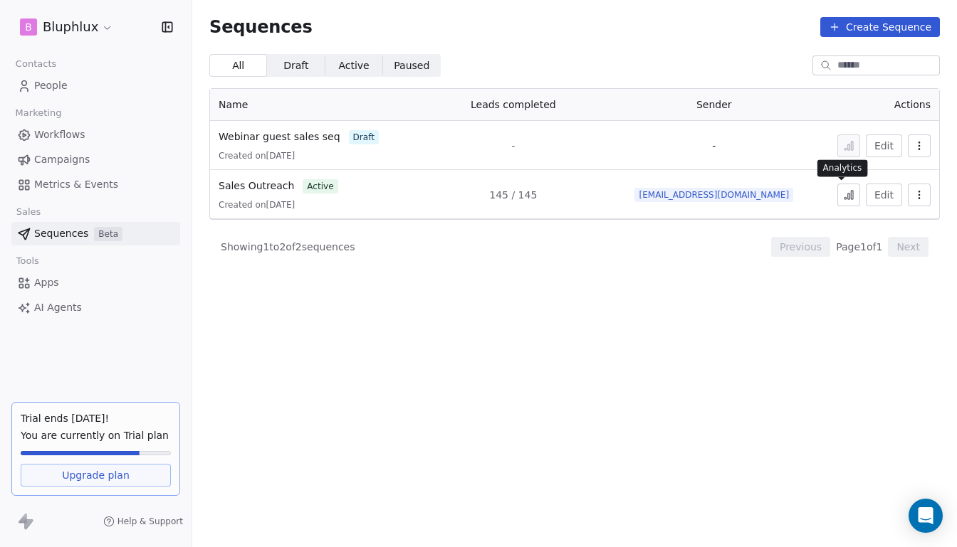
click at [851, 194] on icon at bounding box center [852, 195] width 2 height 9
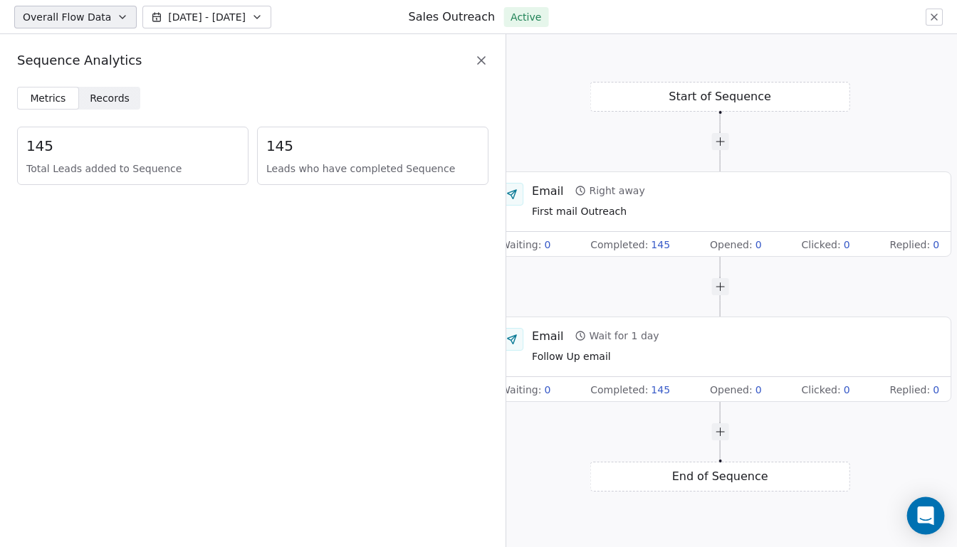
click at [918, 520] on icon "Open Intercom Messenger" at bounding box center [925, 516] width 16 height 19
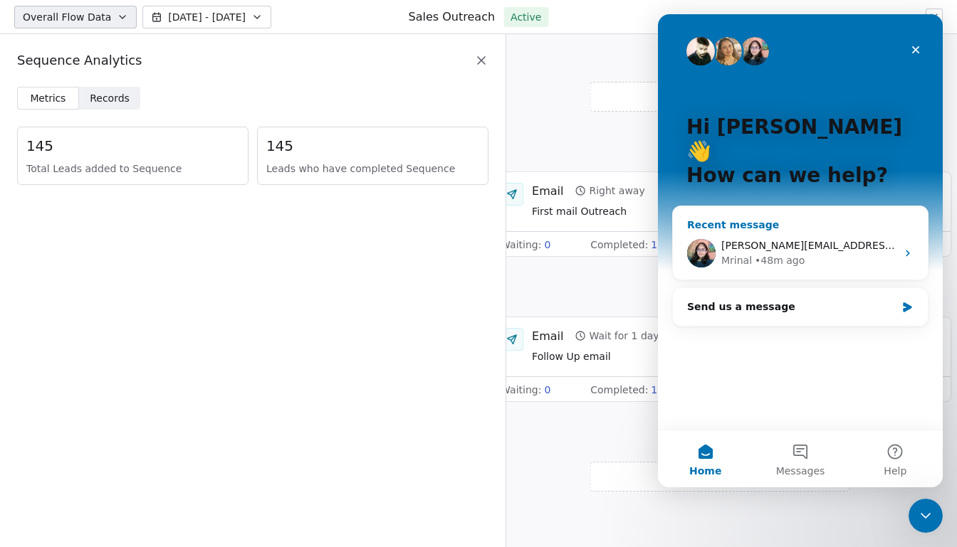
click at [757, 238] on div "[PERSON_NAME][EMAIL_ADDRESS][DOMAIN_NAME] like the mail has been sent to this" at bounding box center [808, 245] width 175 height 15
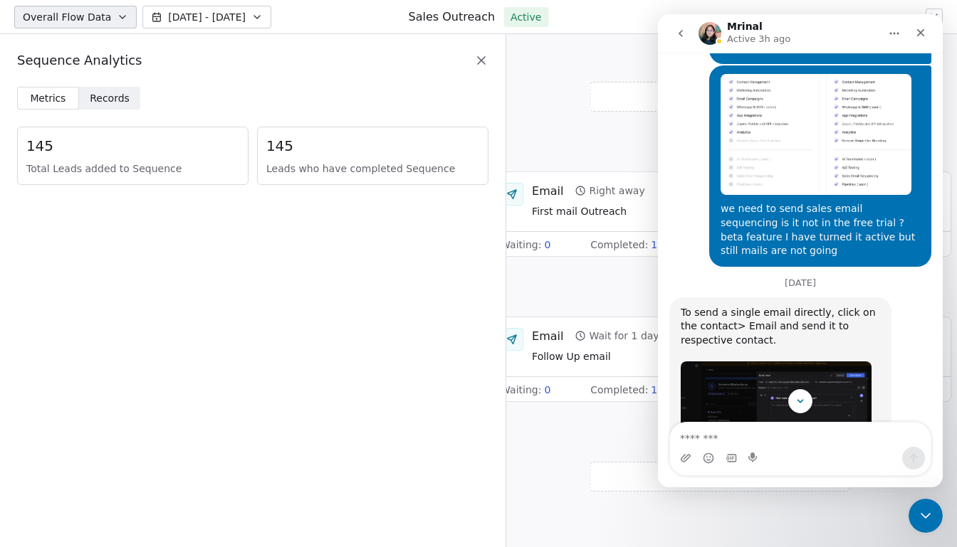
scroll to position [2909, 0]
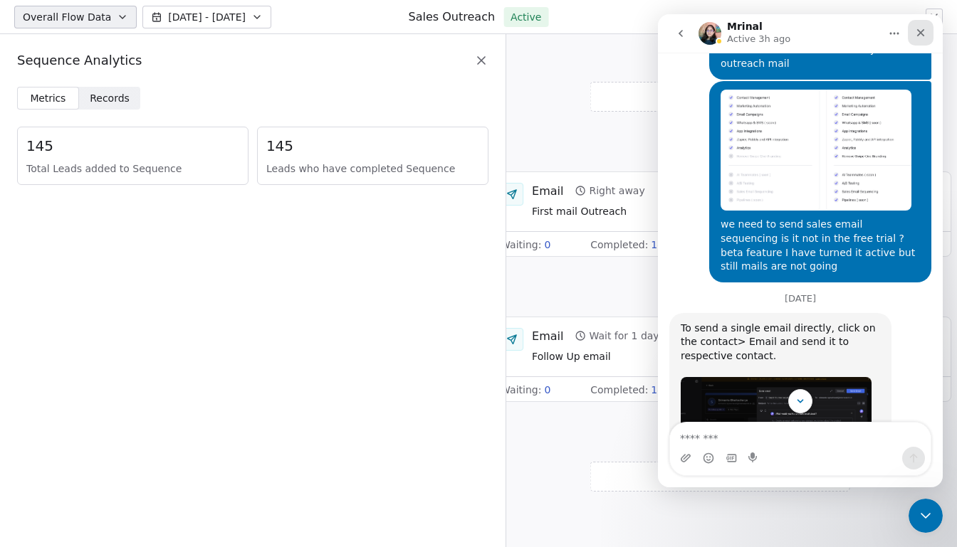
click at [918, 38] on icon "Close" at bounding box center [920, 32] width 11 height 11
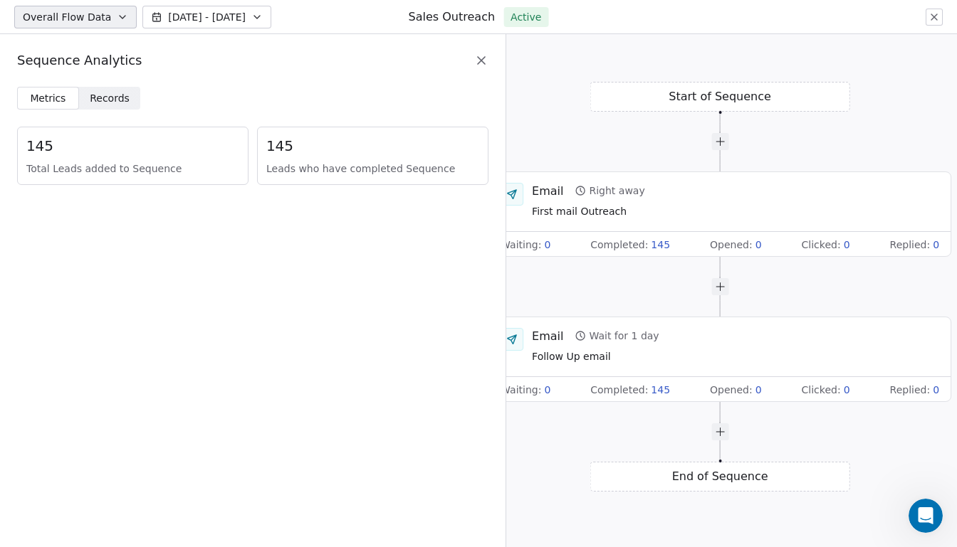
scroll to position [4134, 0]
